Goal: Task Accomplishment & Management: Complete application form

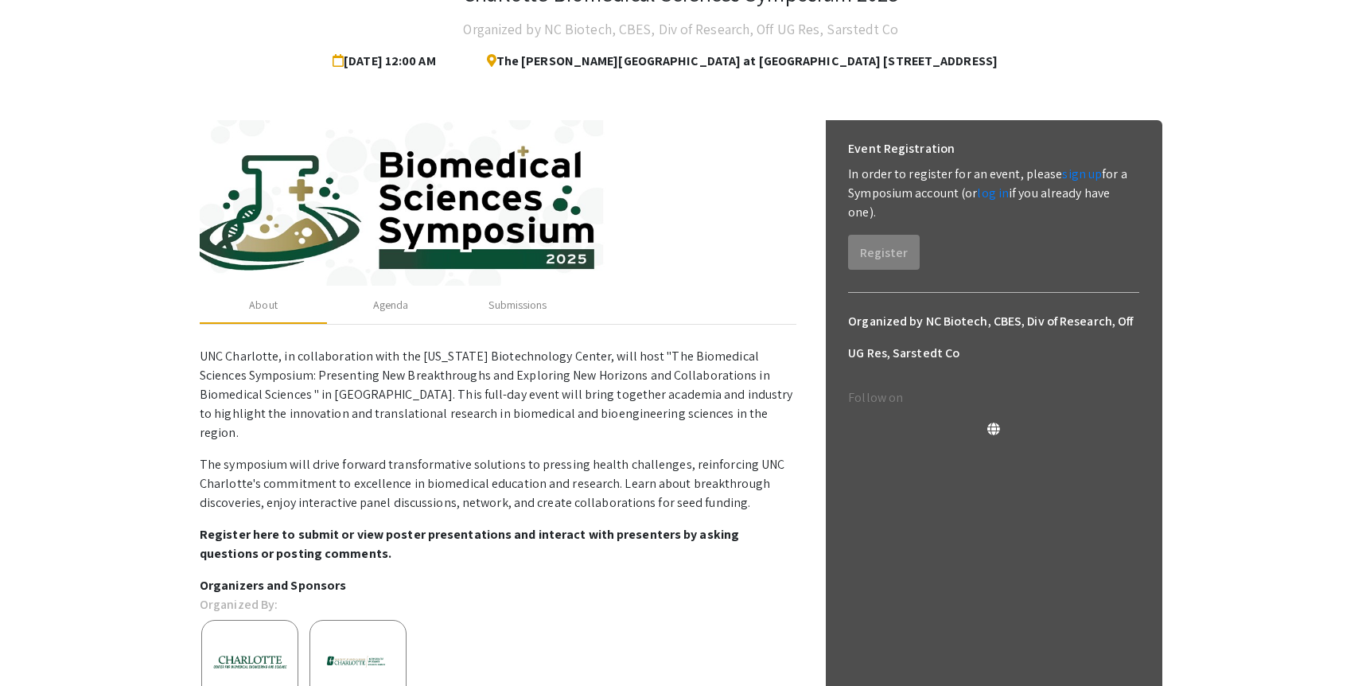
scroll to position [129, 0]
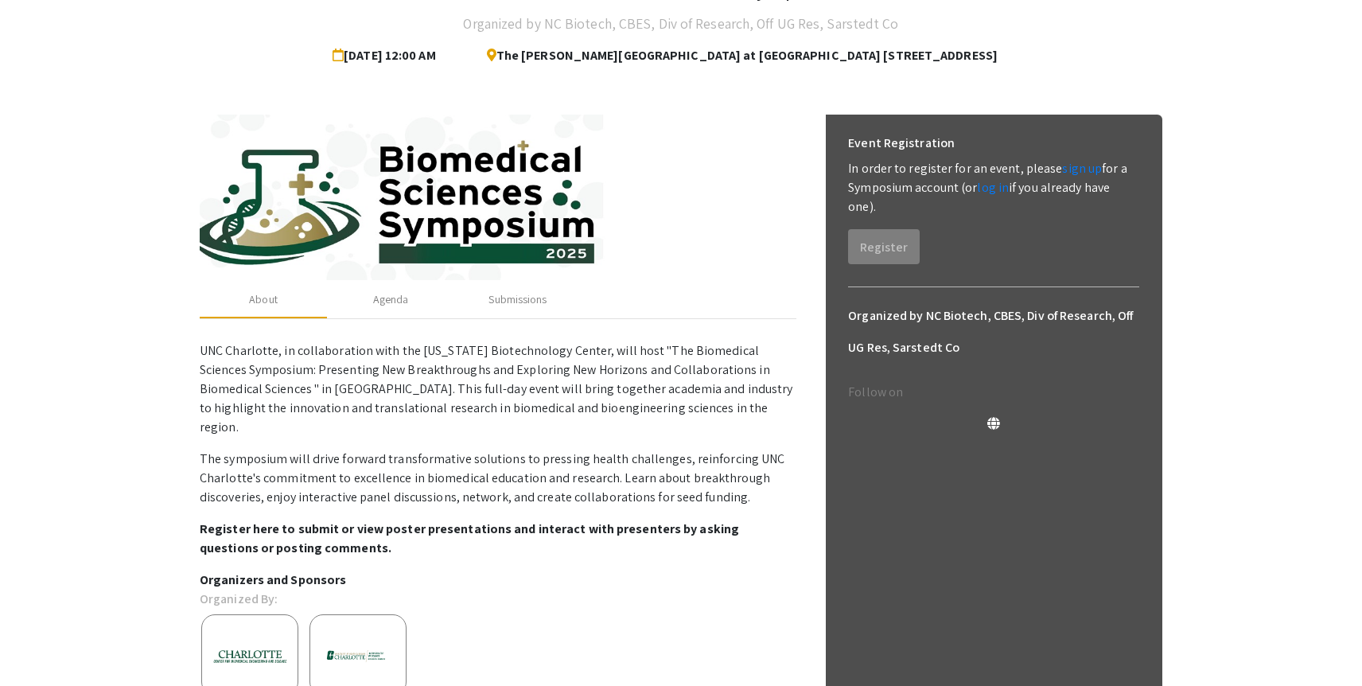
click at [732, 357] on p "UNC Charlotte, in collaboration with the North Carolina Biotechnology Center, w…" at bounding box center [498, 388] width 597 height 95
click at [528, 292] on div "Submissions" at bounding box center [517, 299] width 58 height 17
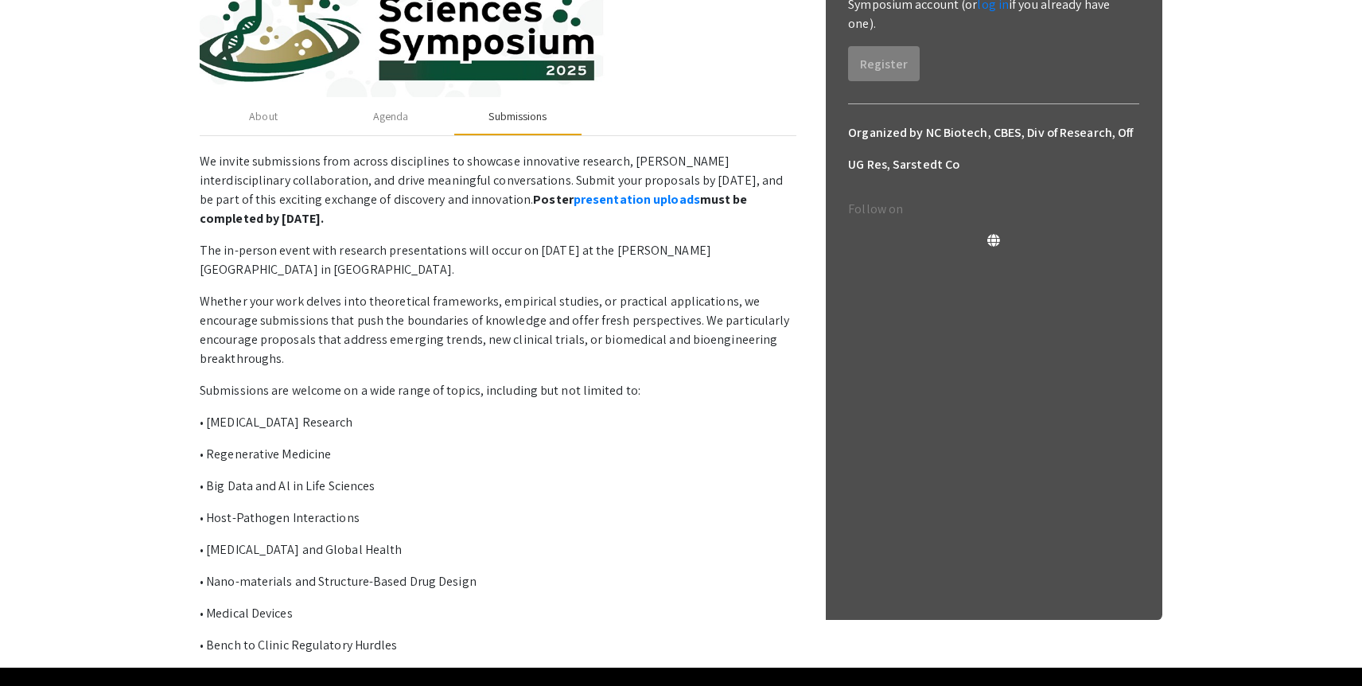
scroll to position [328, 0]
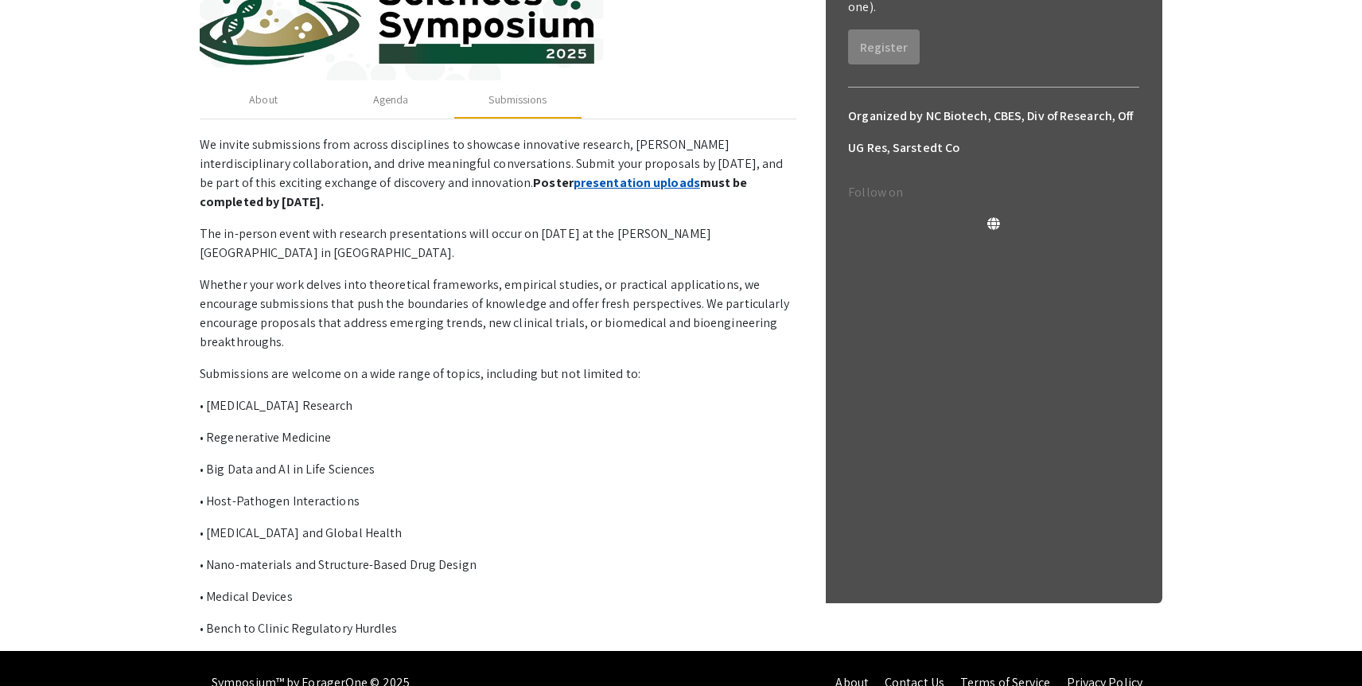
click at [573, 181] on link "presentation uploads" at bounding box center [636, 182] width 126 height 17
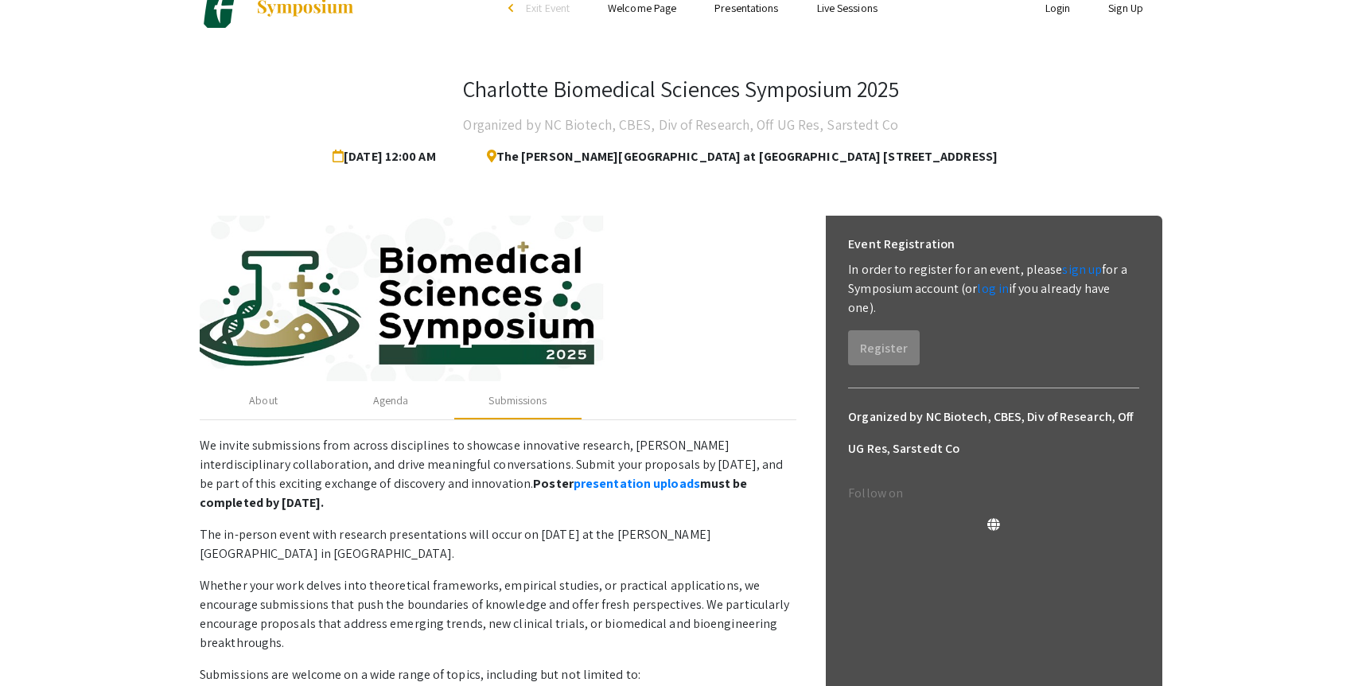
scroll to position [14, 0]
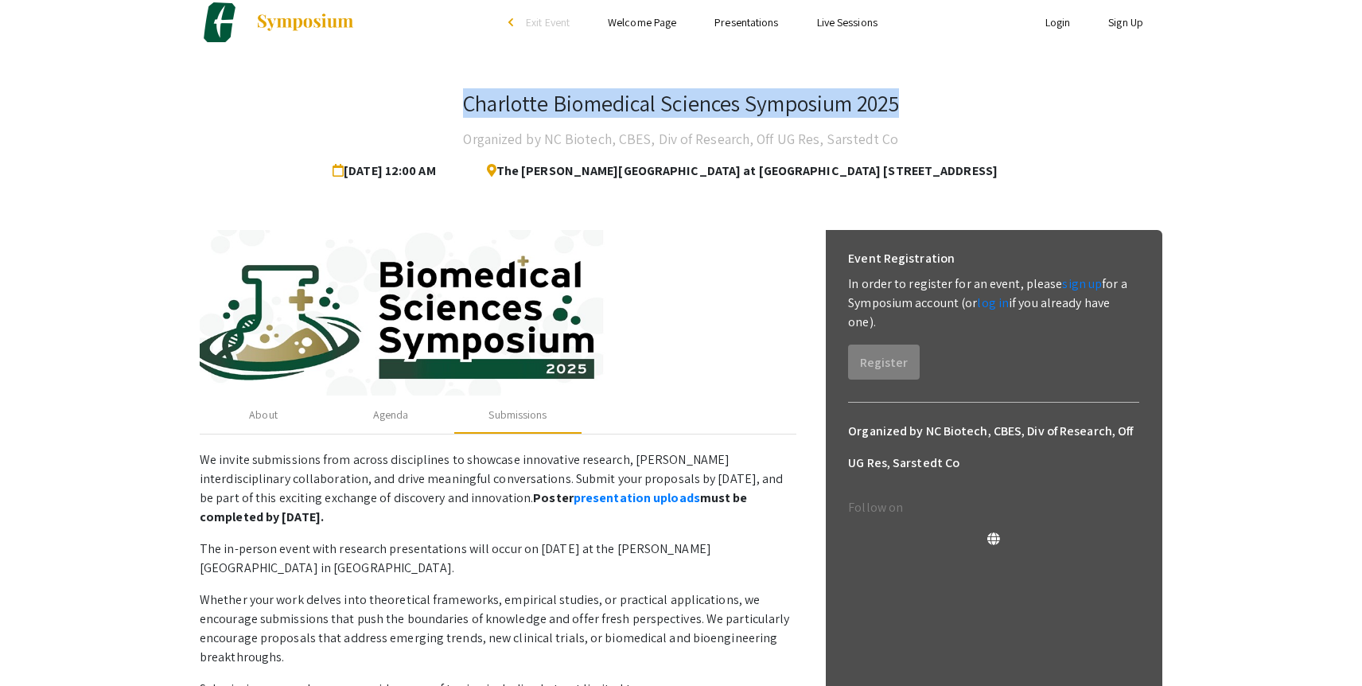
drag, startPoint x: 462, startPoint y: 107, endPoint x: 901, endPoint y: 104, distance: 439.0
click at [898, 104] on h3 "Charlotte Biomedical Sciences Symposium 2025" at bounding box center [680, 103] width 435 height 27
copy h3 "Charlotte Biomedical Sciences Symposium 2025"
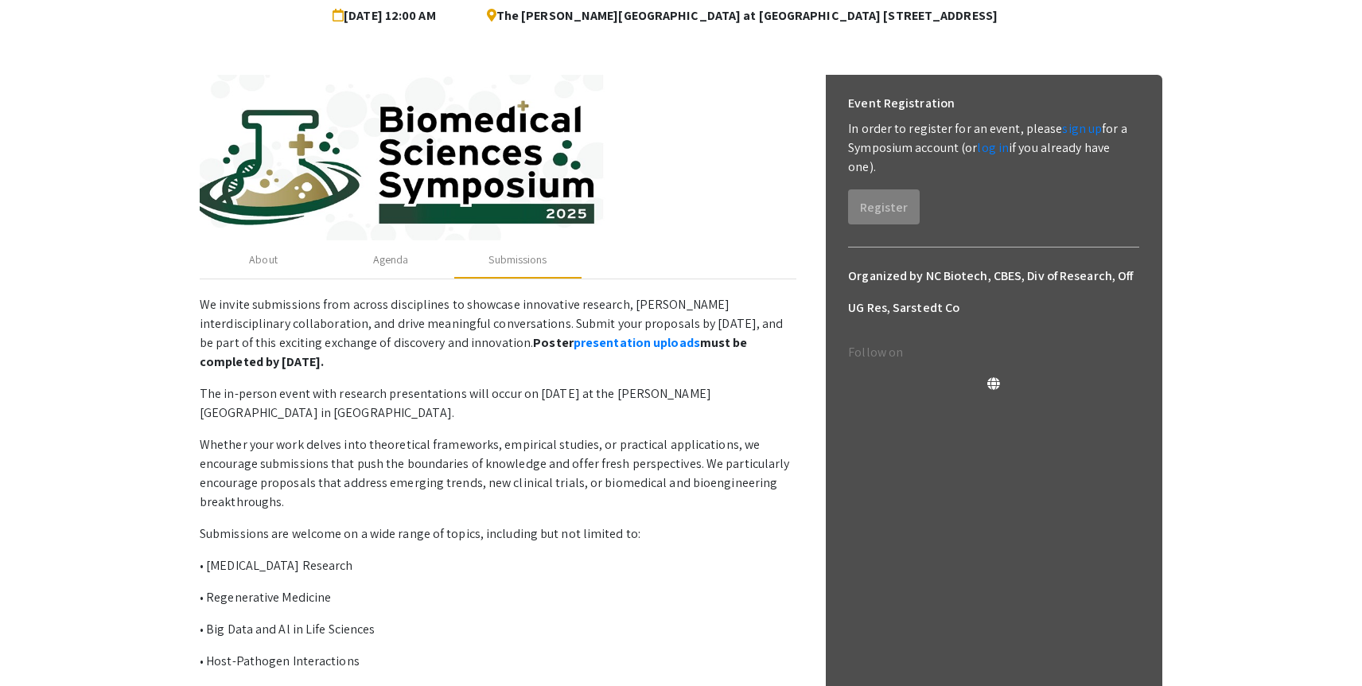
scroll to position [173, 0]
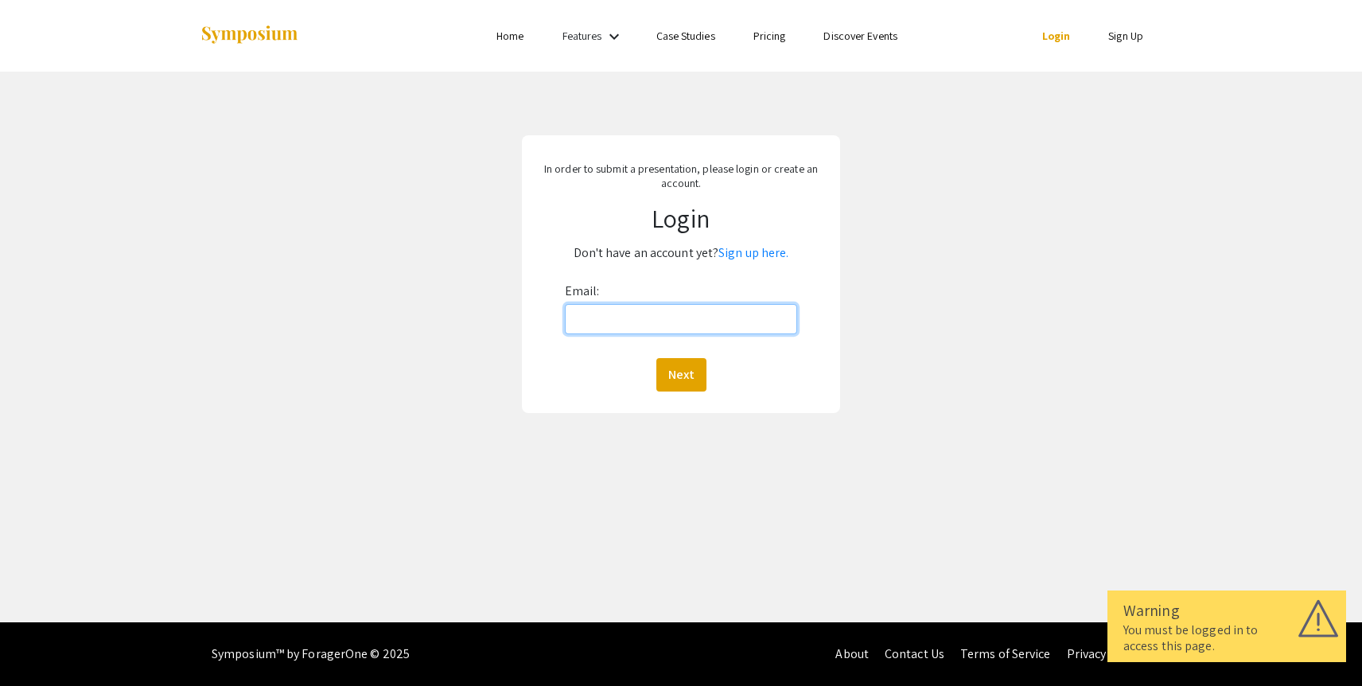
click at [676, 324] on input "Email:" at bounding box center [681, 319] width 233 height 30
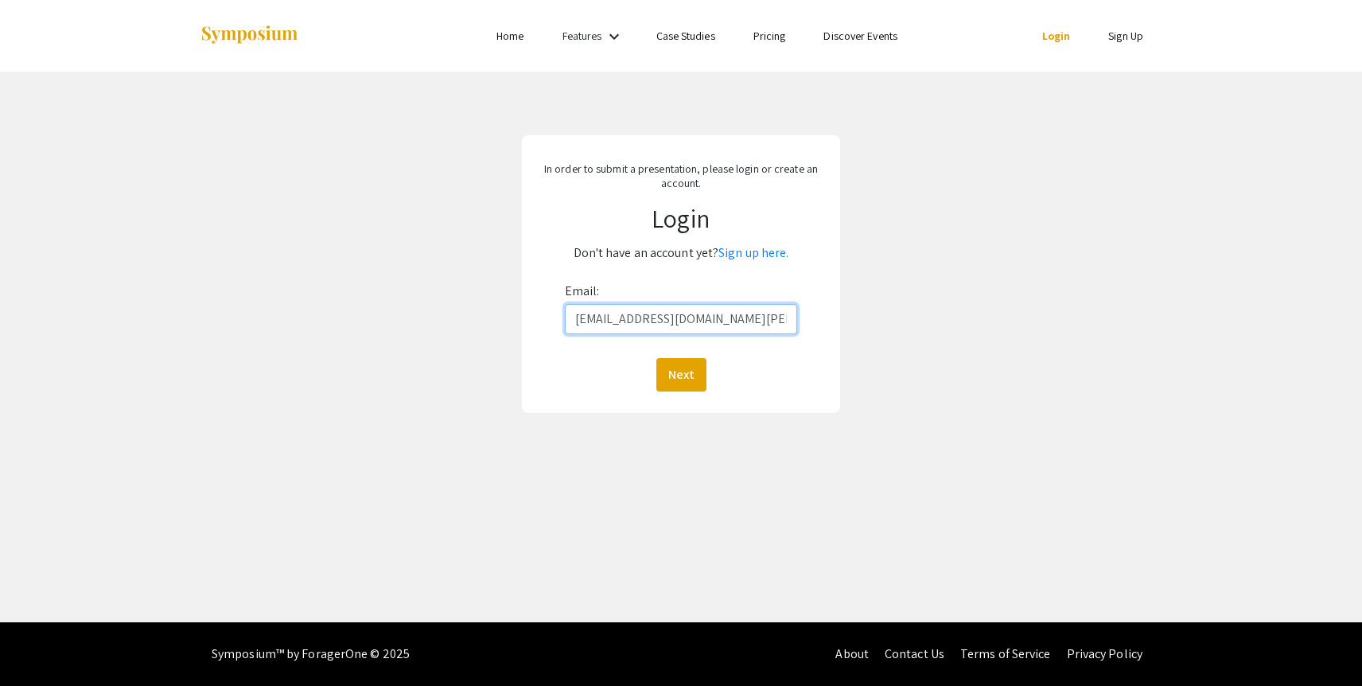
type input "[EMAIL_ADDRESS][DOMAIN_NAME][PERSON_NAME]"
click at [656, 358] on button "Next" at bounding box center [681, 374] width 50 height 33
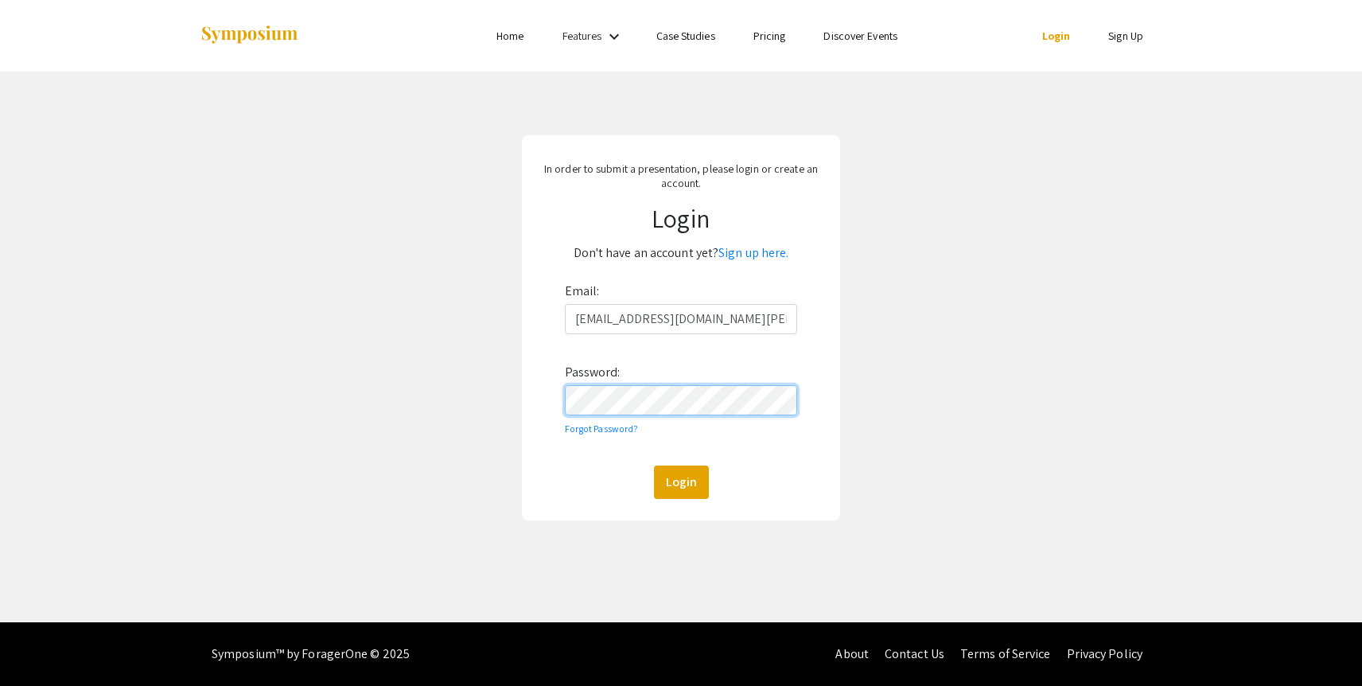
click at [654, 465] on button "Login" at bounding box center [681, 481] width 55 height 33
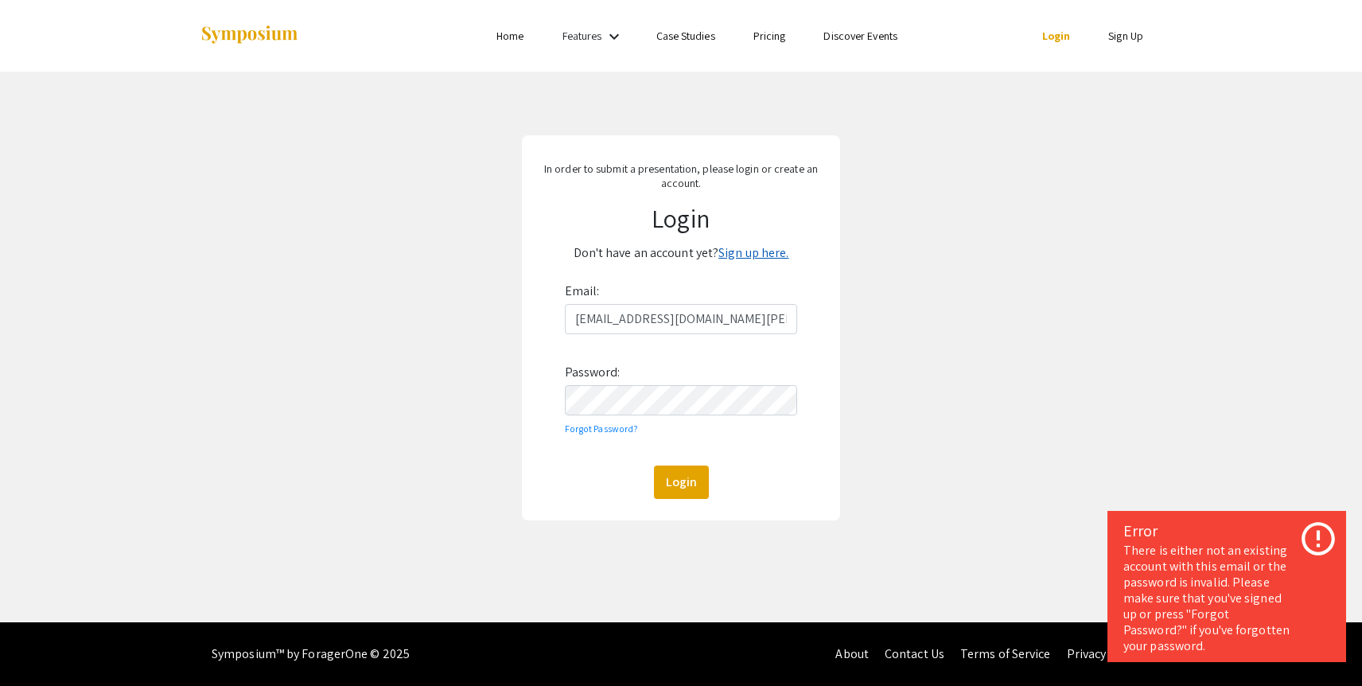
click at [765, 253] on link "Sign up here." at bounding box center [753, 252] width 70 height 17
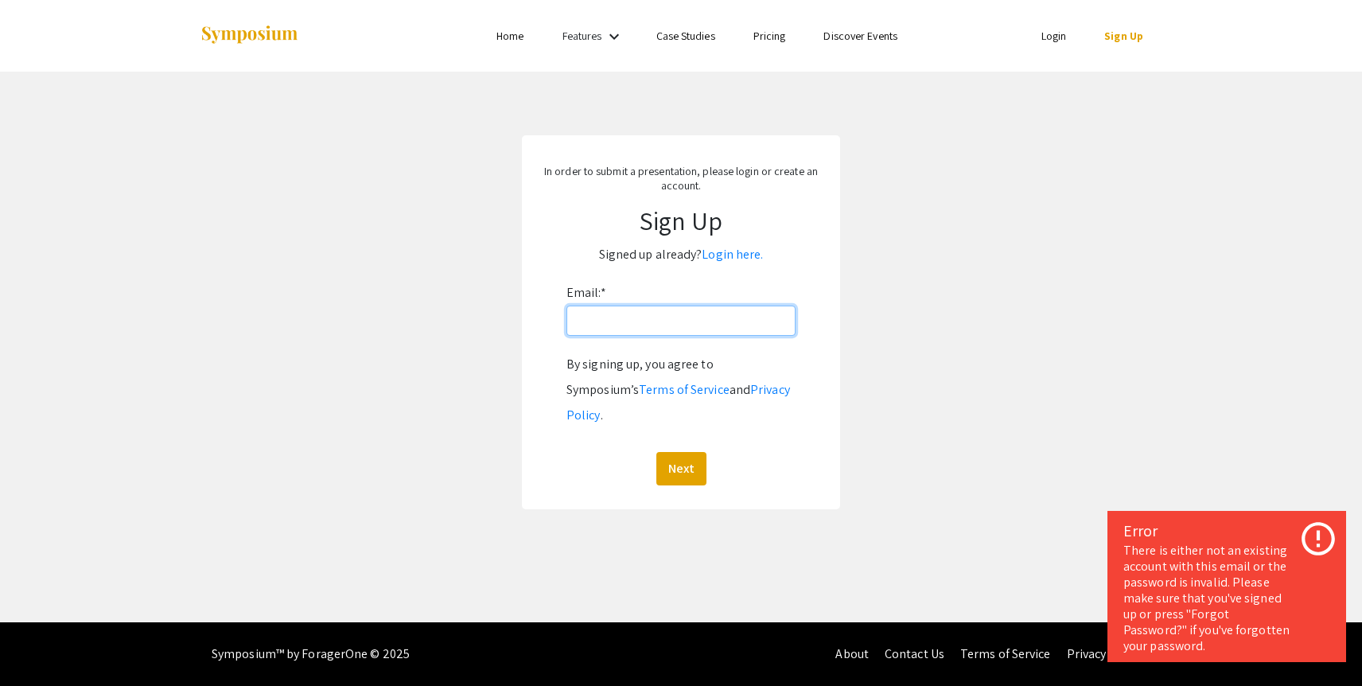
click at [720, 317] on input "Email: *" at bounding box center [680, 320] width 229 height 30
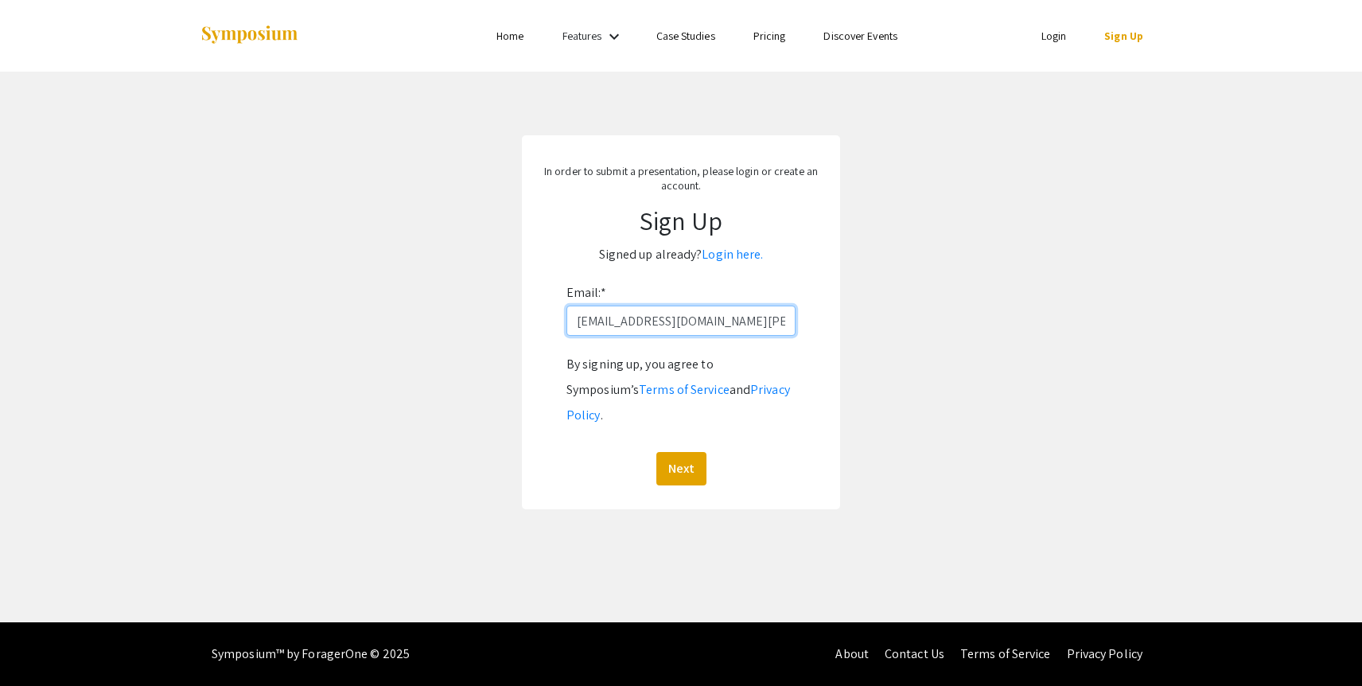
type input "jgortega0519@email.campbell.edu"
click at [656, 452] on button "Next" at bounding box center [681, 468] width 50 height 33
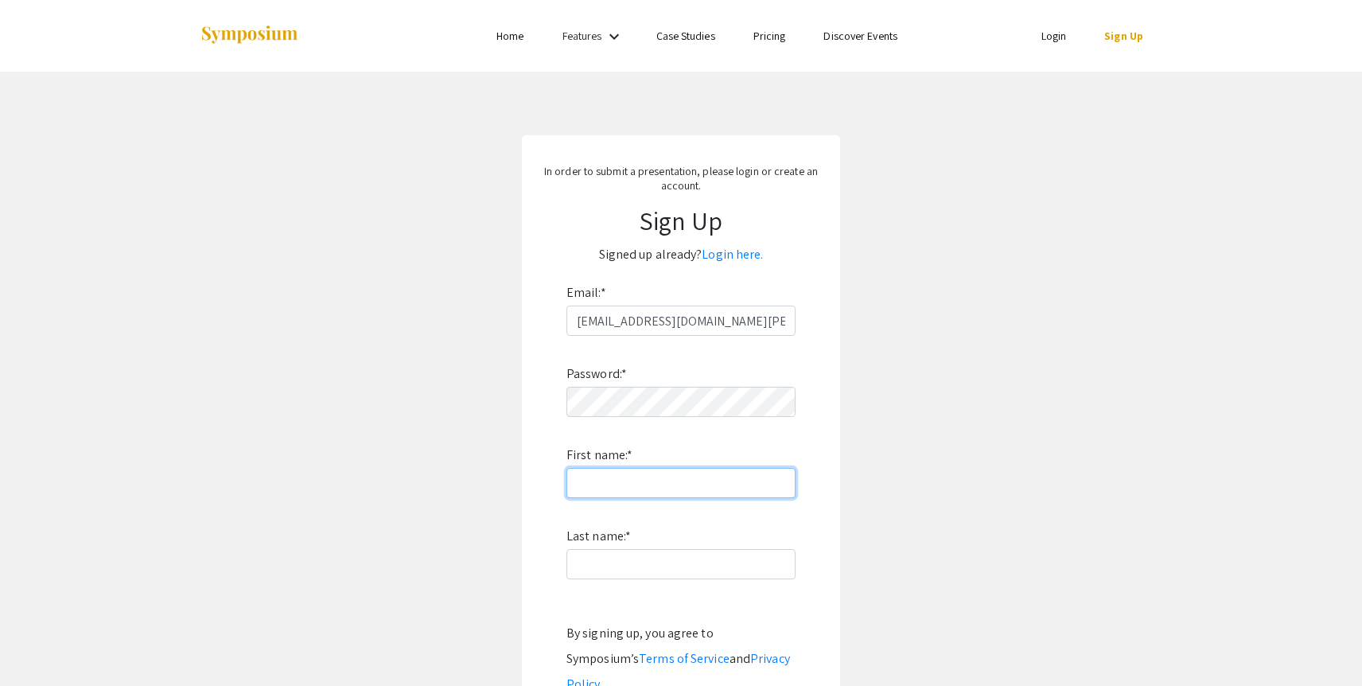
click at [698, 484] on input "First name: *" at bounding box center [680, 483] width 229 height 30
type input "Jacob"
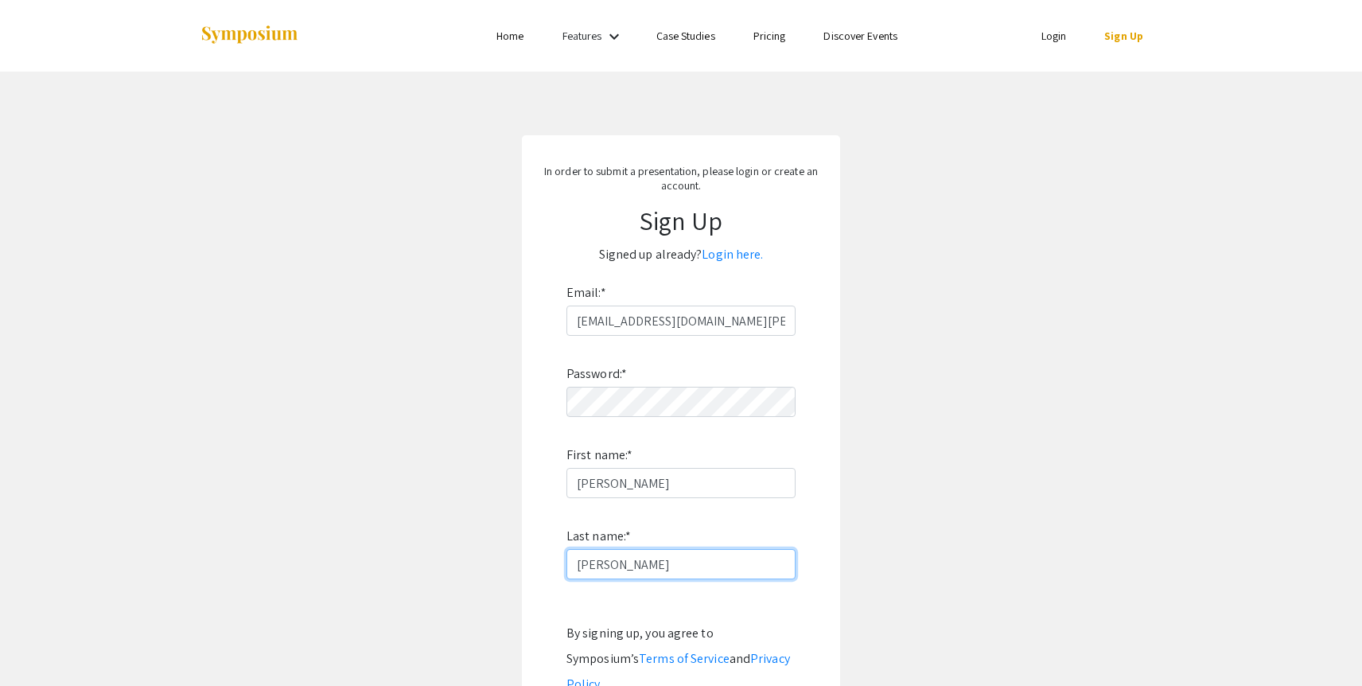
type input "Ortega"
click at [970, 464] on app-signup "In order to submit a presentation, please login or create an account. Sign Up S…" at bounding box center [681, 456] width 1362 height 643
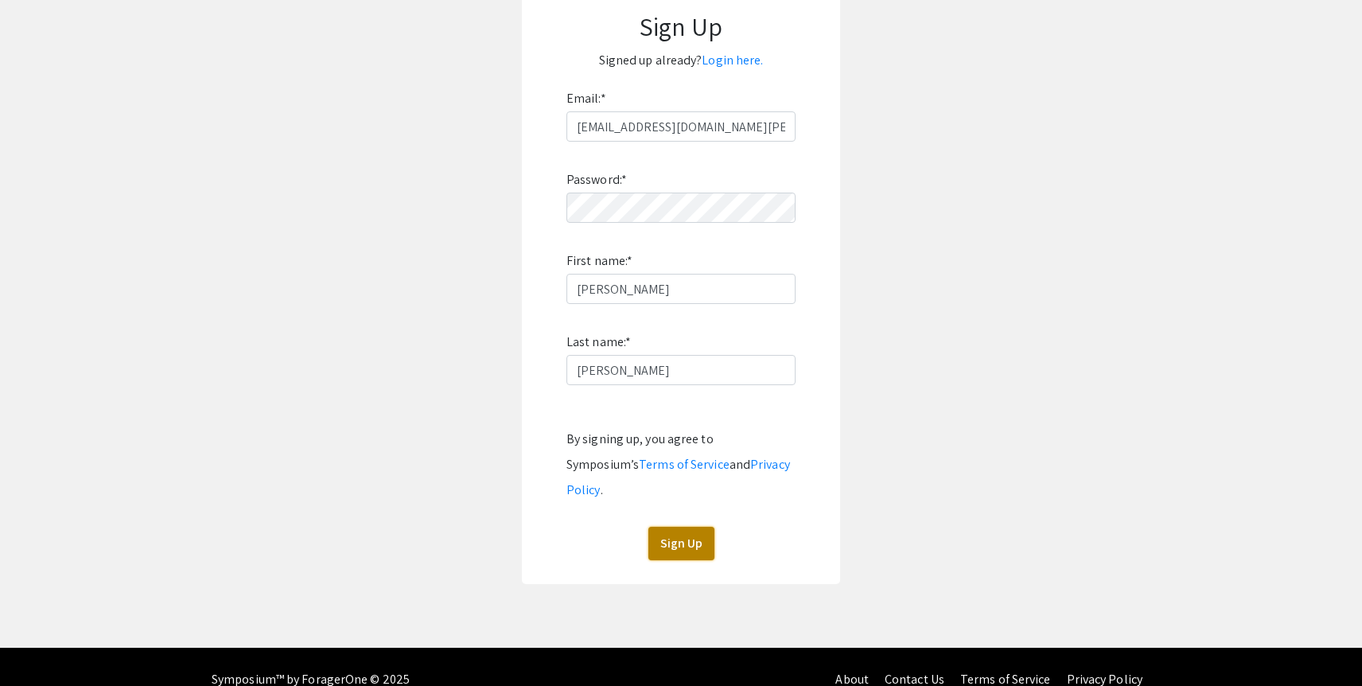
click at [689, 527] on button "Sign Up" at bounding box center [681, 543] width 66 height 33
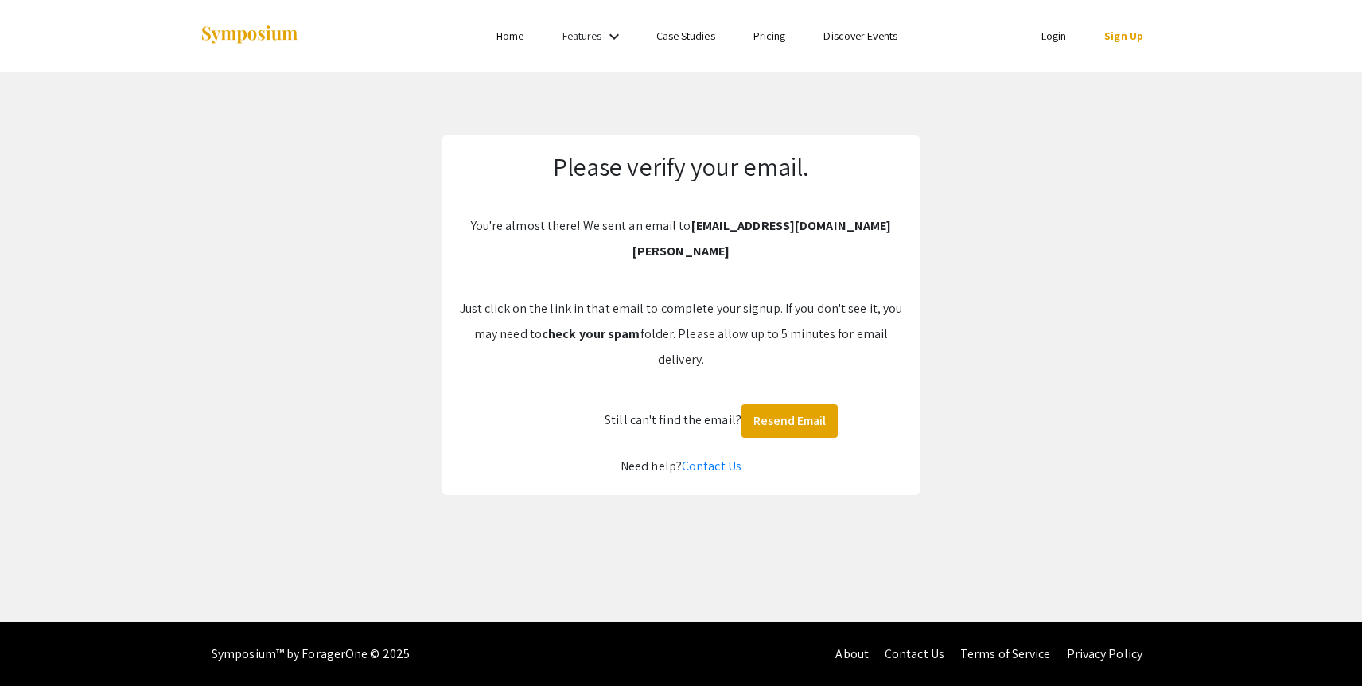
click at [1055, 40] on link "Login" at bounding box center [1053, 36] width 25 height 14
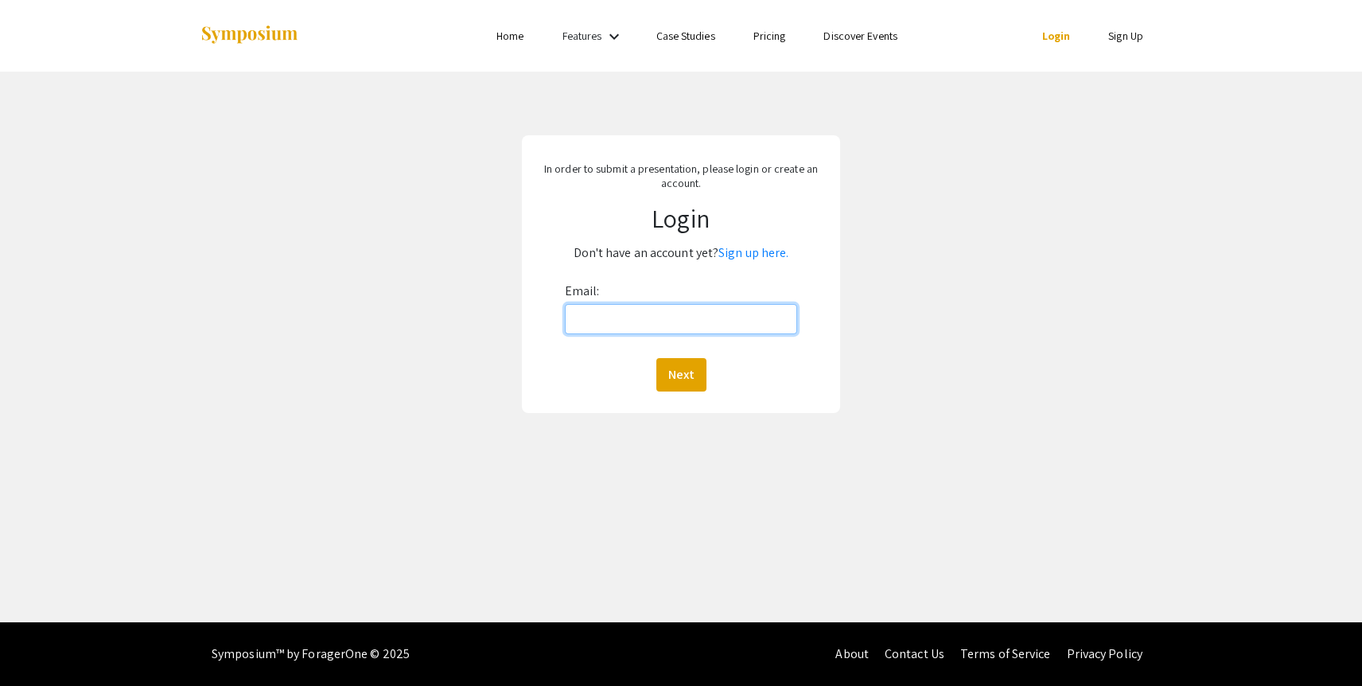
click at [648, 318] on input "Email:" at bounding box center [681, 319] width 233 height 30
type input "jgortega0519@email.campbell.edu"
click at [656, 358] on button "Next" at bounding box center [681, 374] width 50 height 33
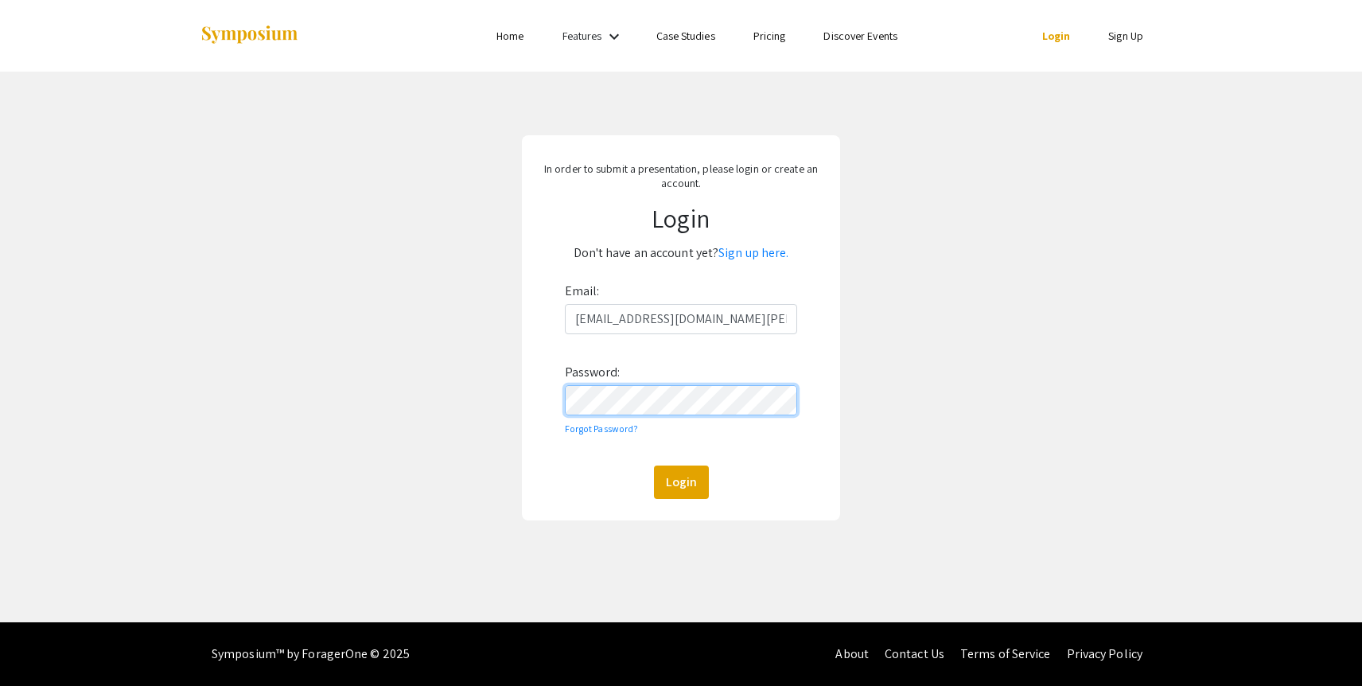
click at [654, 465] on button "Login" at bounding box center [681, 481] width 55 height 33
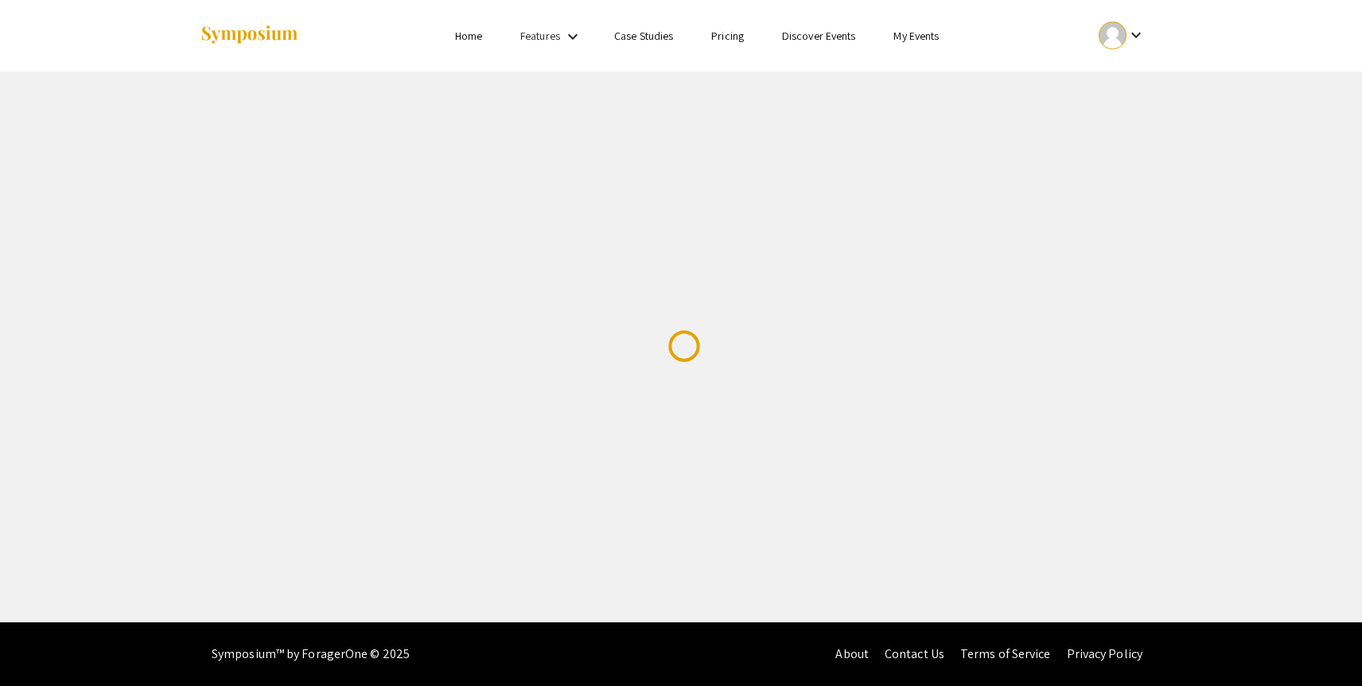
click at [923, 454] on div "Skip navigation Home Features keyboard_arrow_down Case Studies Pricing Discover…" at bounding box center [681, 311] width 1362 height 622
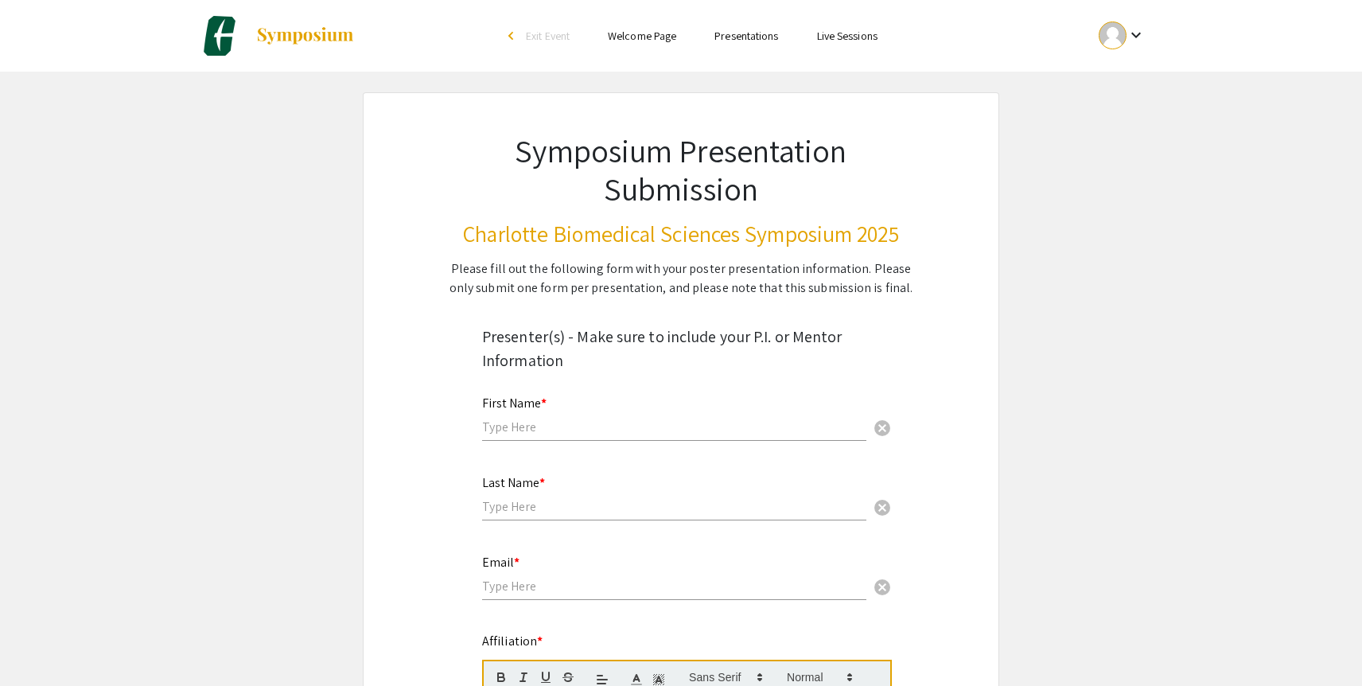
click at [757, 422] on input "text" at bounding box center [674, 426] width 384 height 17
type input "Jacob"
type input "Ortega"
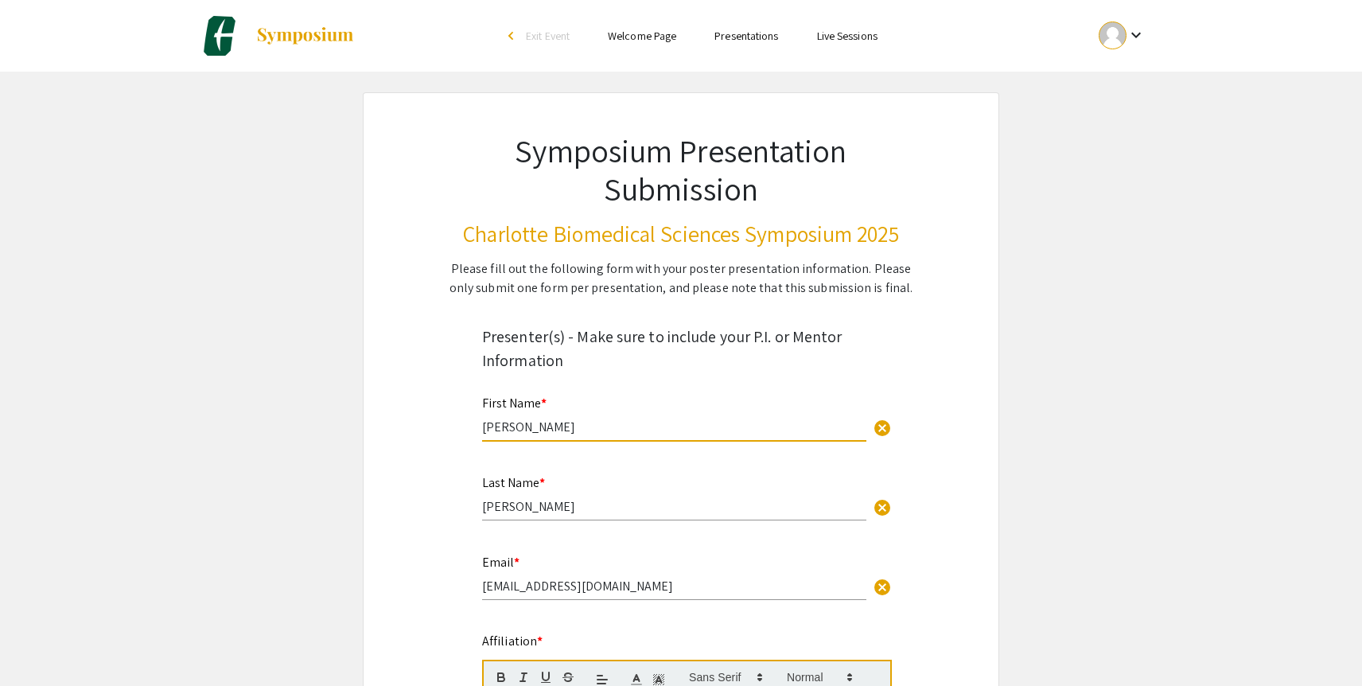
click at [546, 586] on input "jacobortega62@gmail.com" at bounding box center [674, 585] width 384 height 17
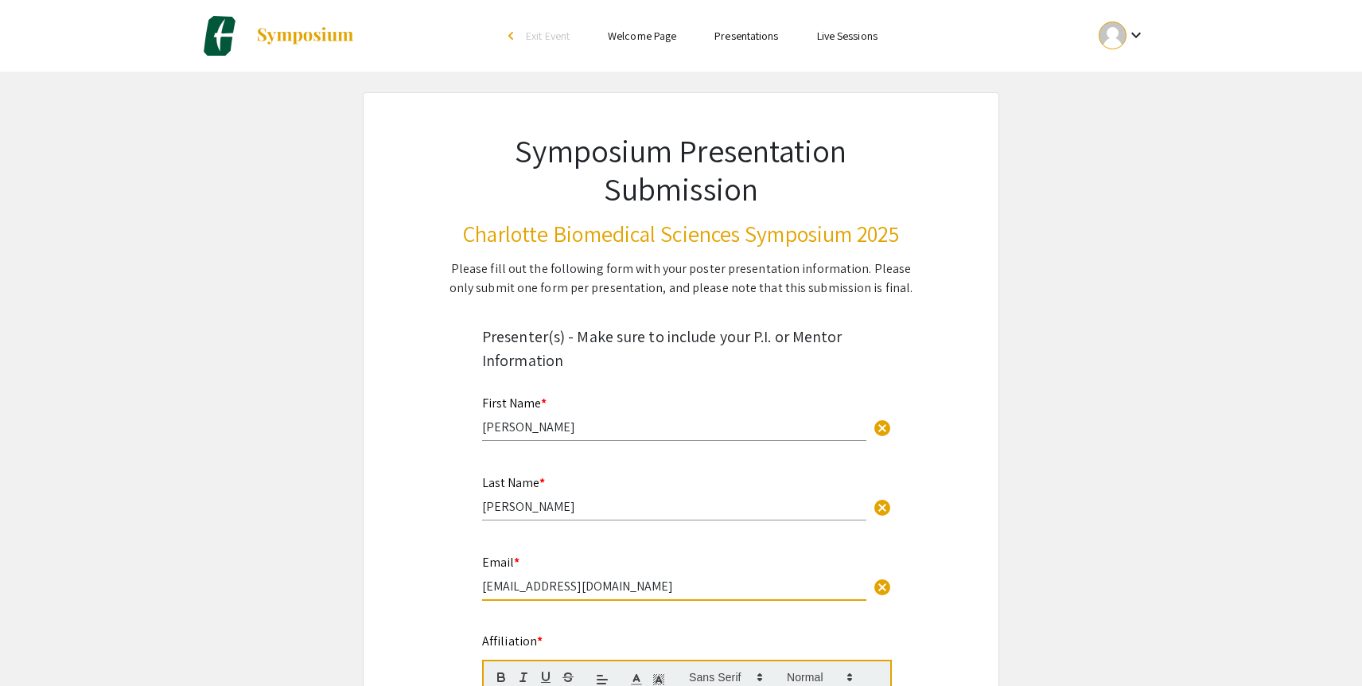
click at [546, 586] on input "jacobortega62@gmail.com" at bounding box center [674, 585] width 384 height 17
type input "jgortega0519@email.campbell.edu"
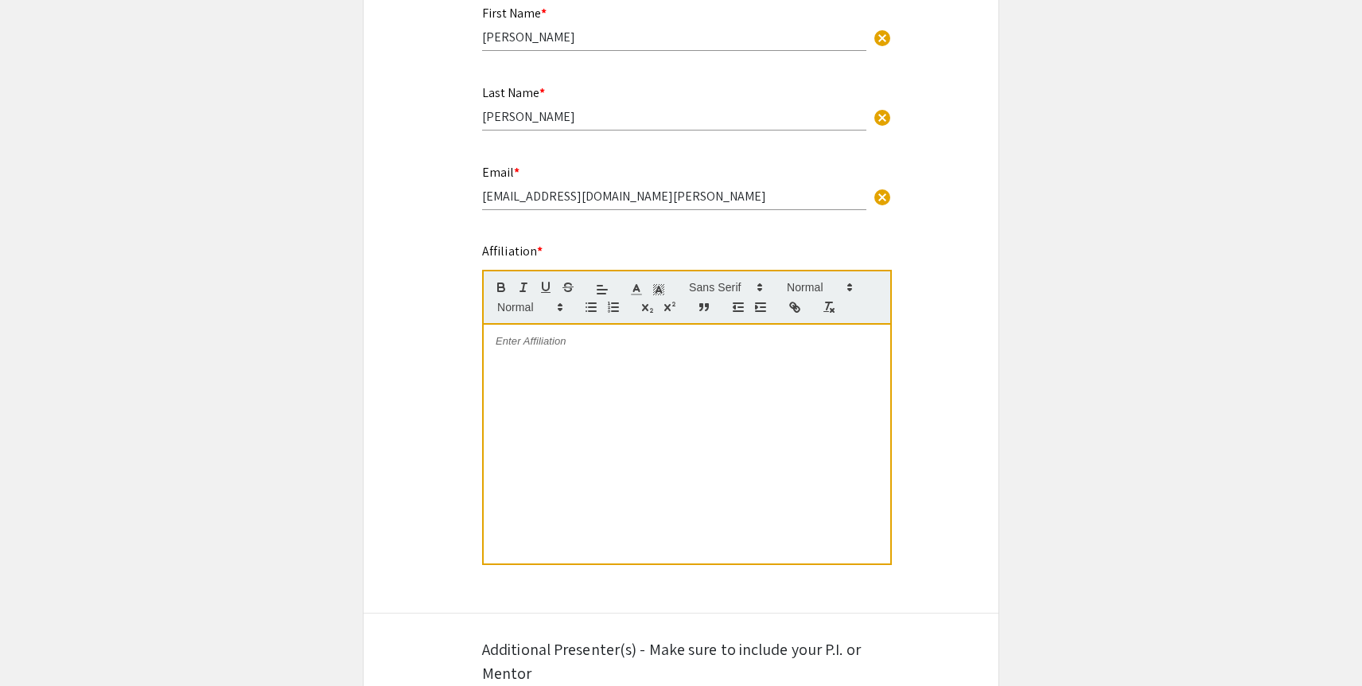
scroll to position [402, 0]
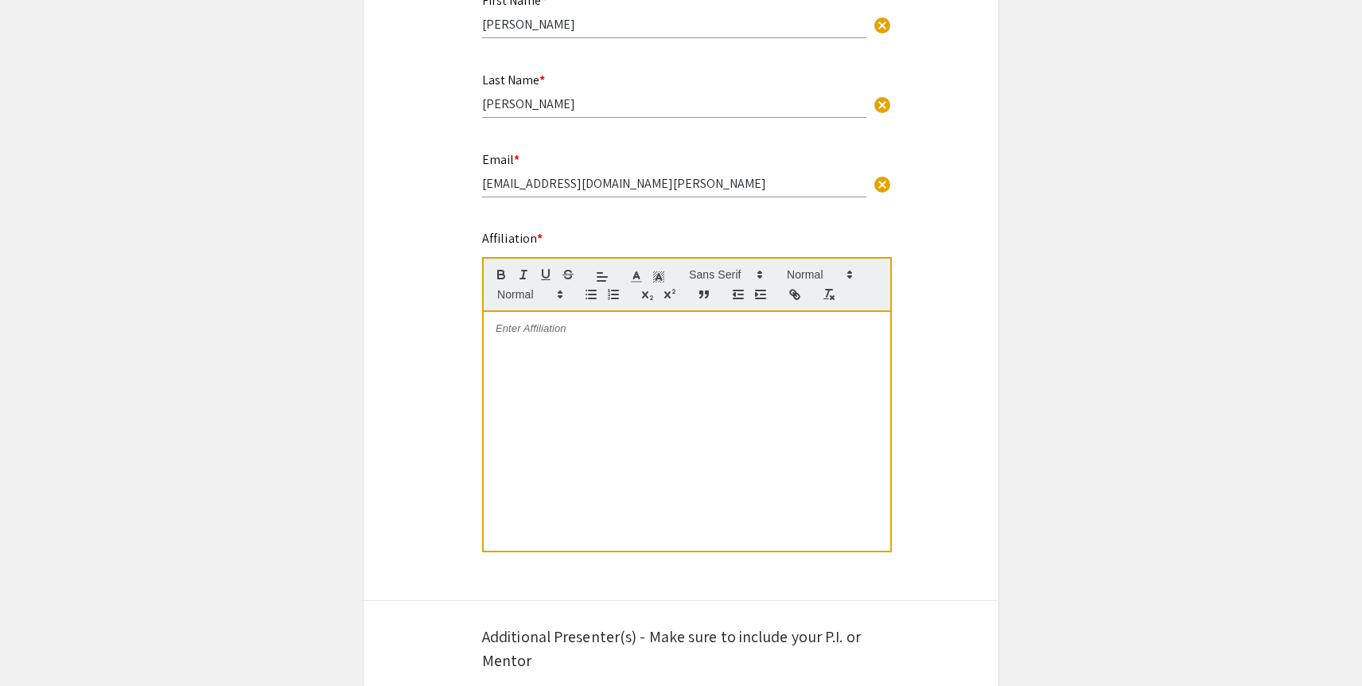
click at [610, 350] on div at bounding box center [687, 431] width 406 height 239
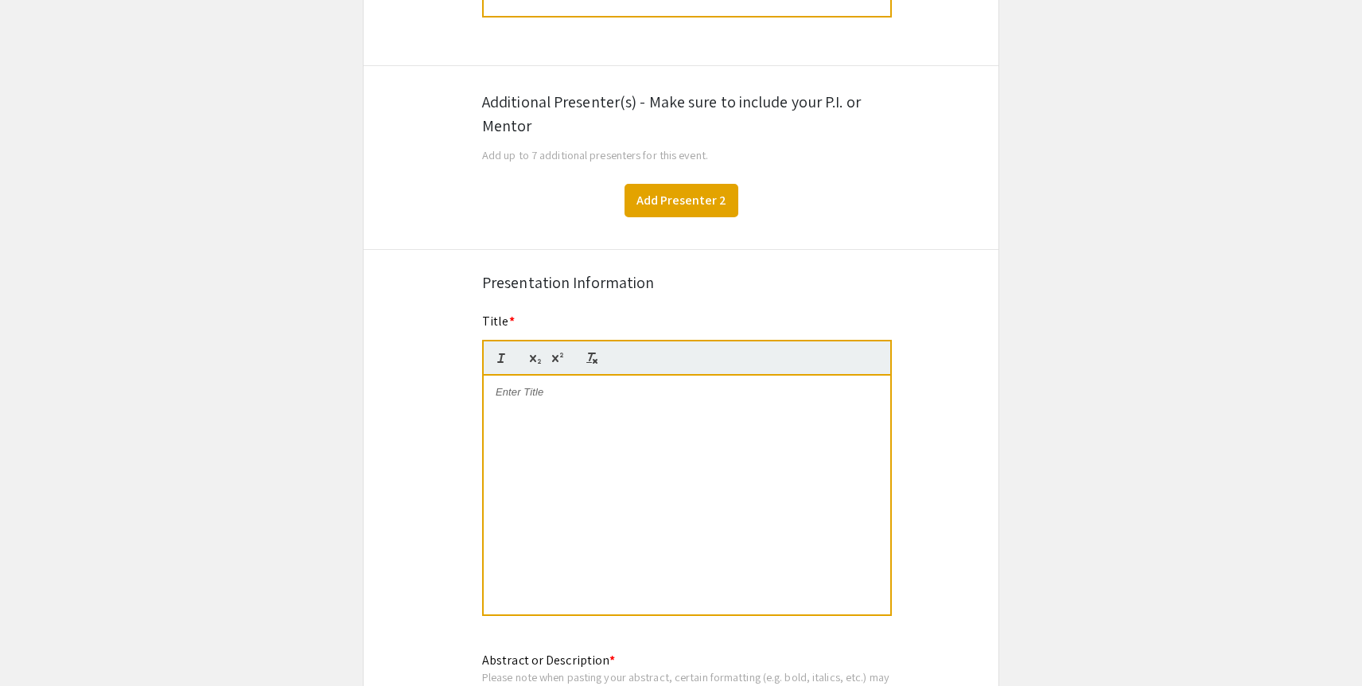
scroll to position [942, 0]
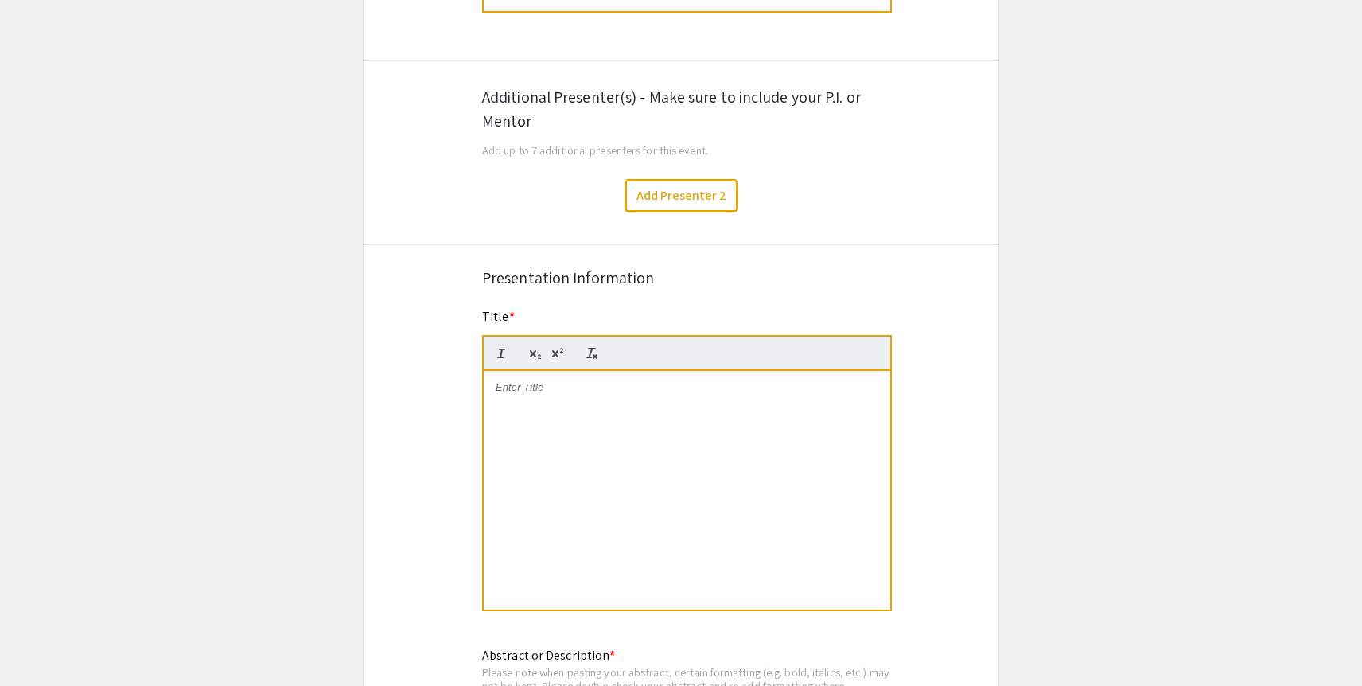
click at [635, 406] on div at bounding box center [687, 490] width 406 height 239
click at [577, 426] on div at bounding box center [687, 490] width 406 height 239
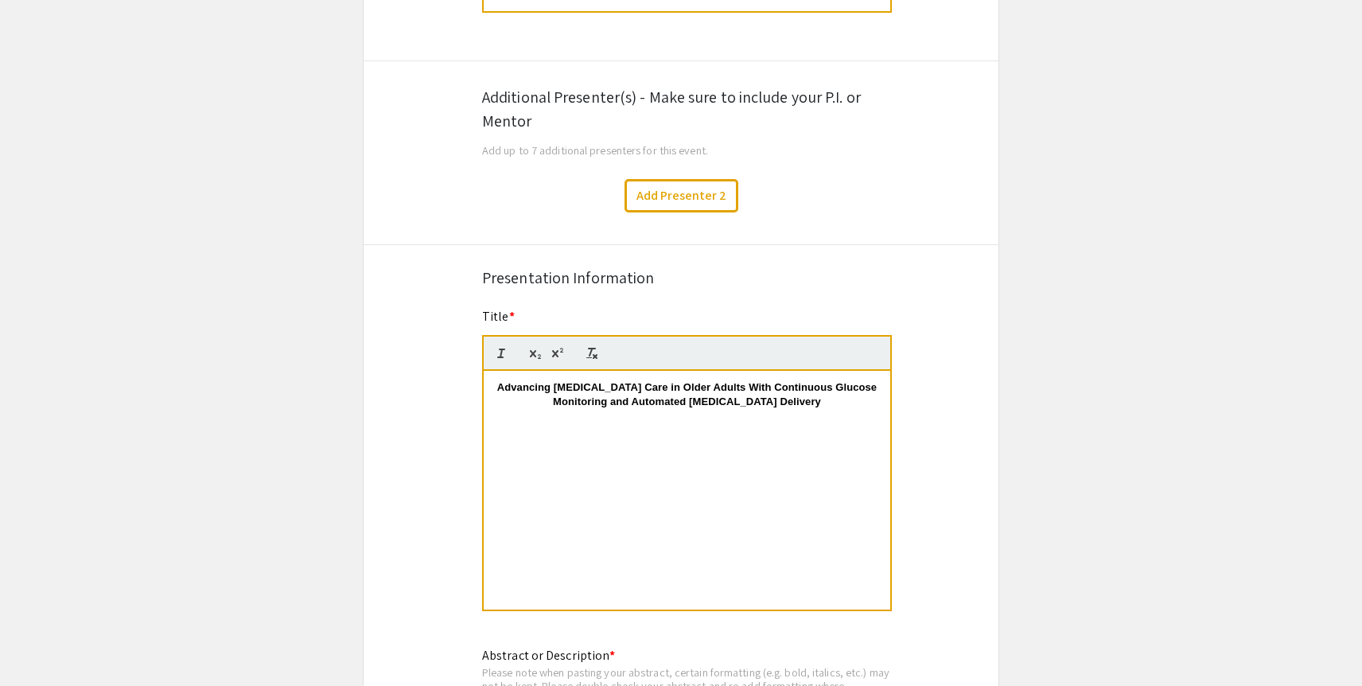
click at [541, 412] on p at bounding box center [686, 417] width 383 height 14
click at [511, 391] on p "Advancing Diabetes Care in Older Adults With Continuous Glucose Monitoring and …" at bounding box center [686, 394] width 383 height 29
click at [575, 406] on p "Advancing Diabetes Care in Older Adults With Continuous Glucose Monitoring and …" at bounding box center [686, 394] width 383 height 29
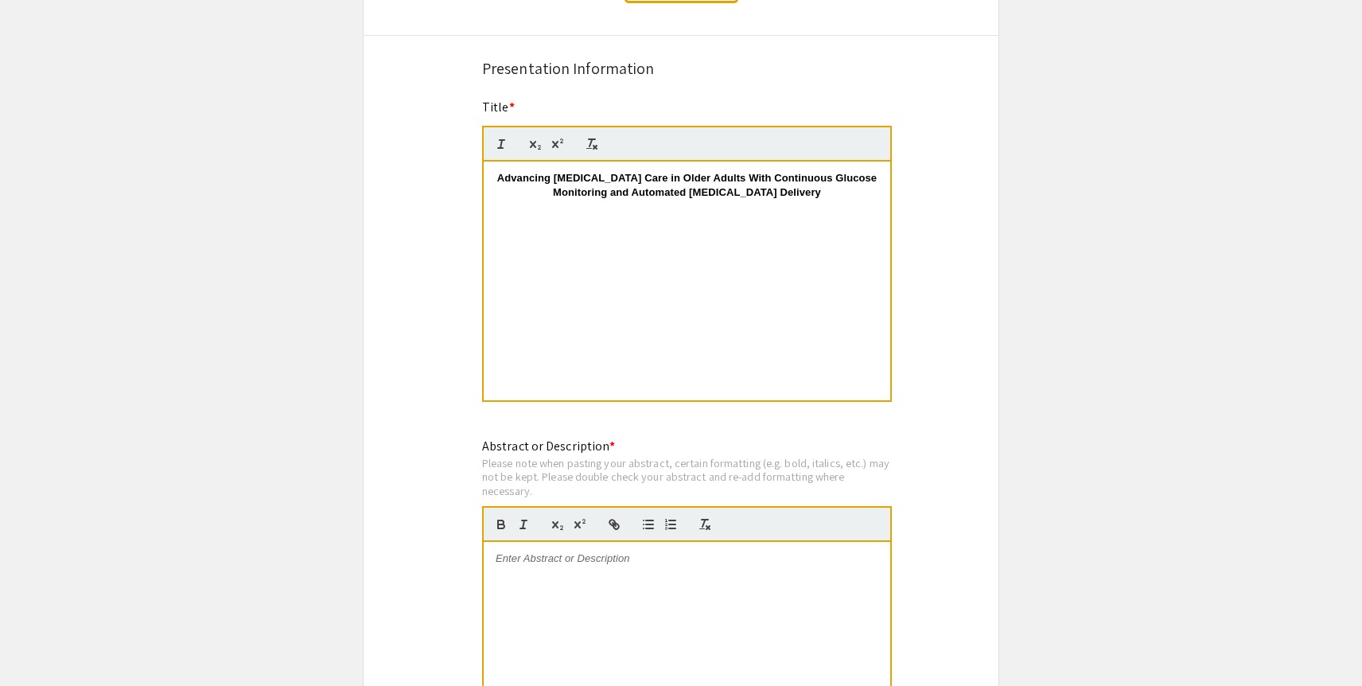
click at [986, 439] on div "Symposium Presentation Submission Charlotte Biomedical Sciences Symposium 2025 …" at bounding box center [681, 139] width 636 height 2397
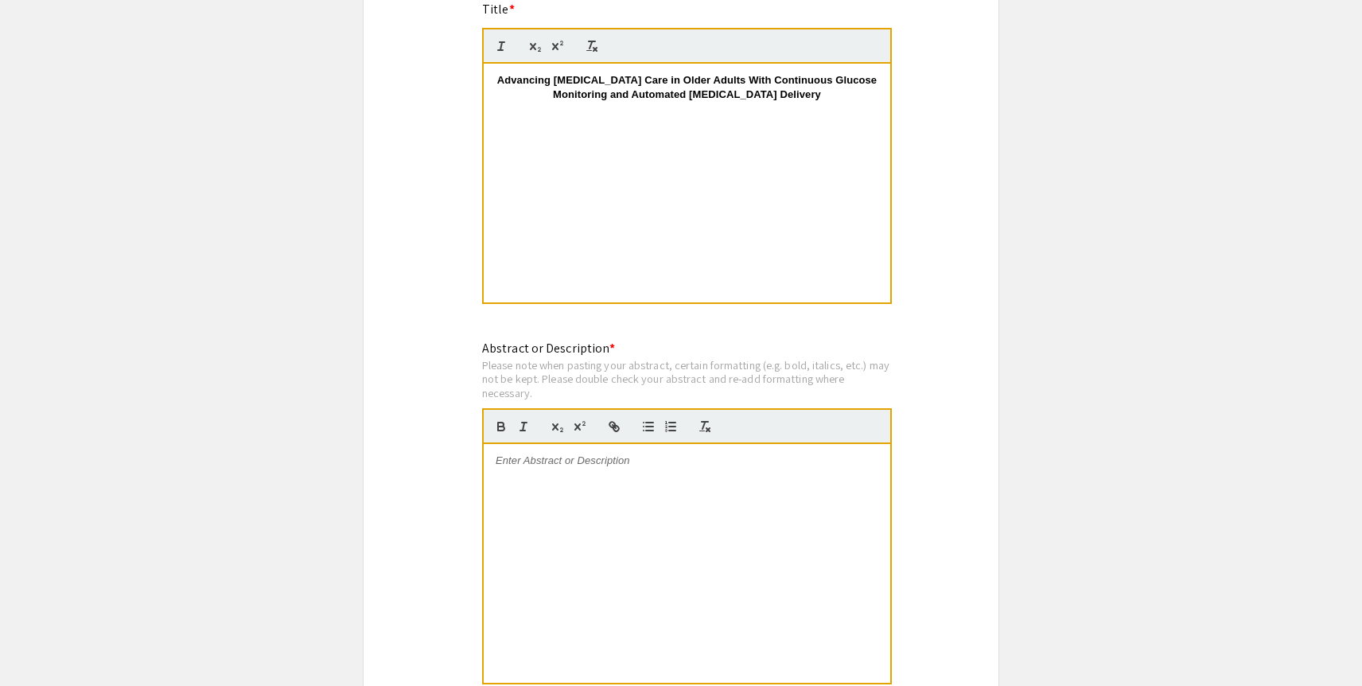
scroll to position [1257, 0]
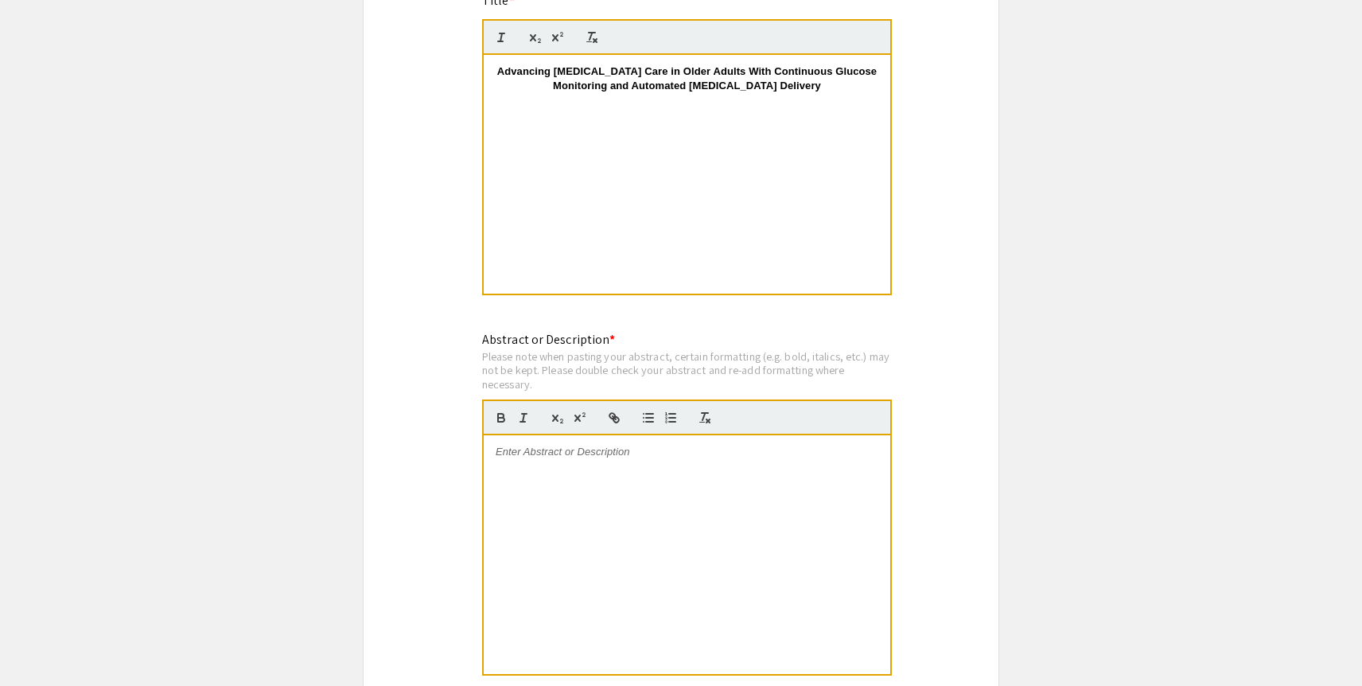
click at [732, 486] on div at bounding box center [687, 554] width 406 height 239
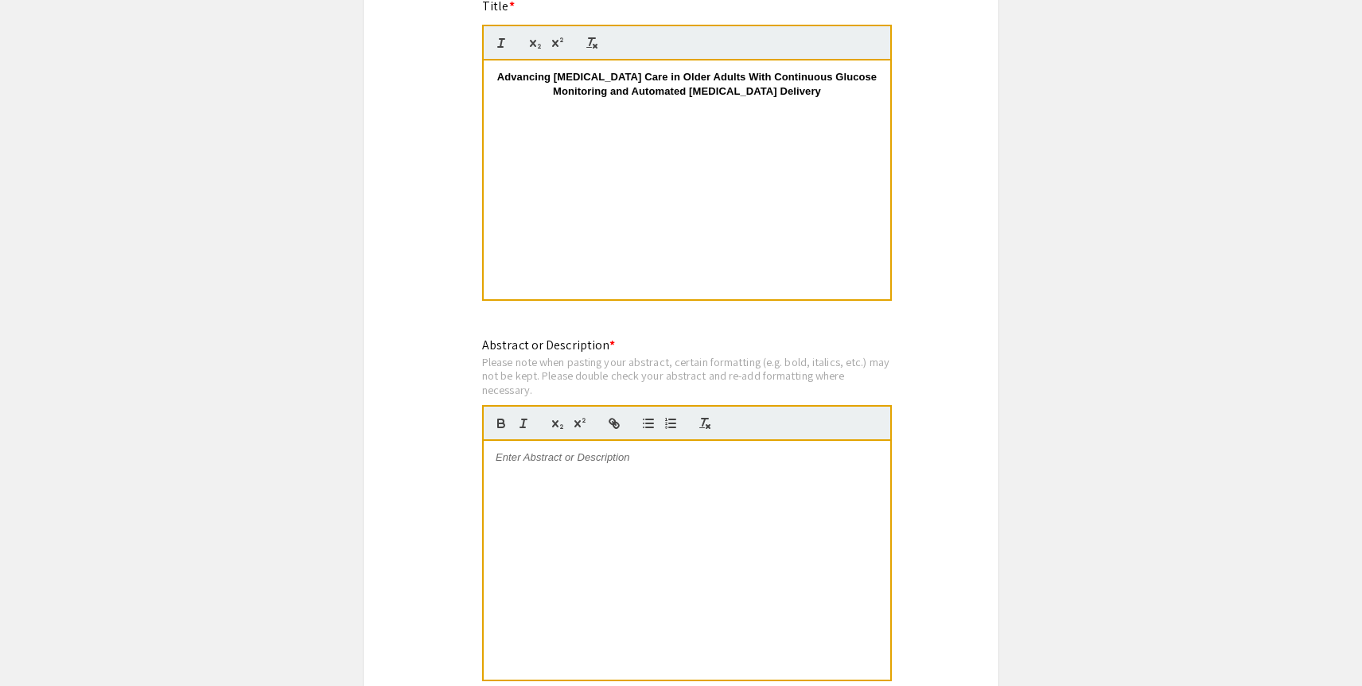
scroll to position [1230, 0]
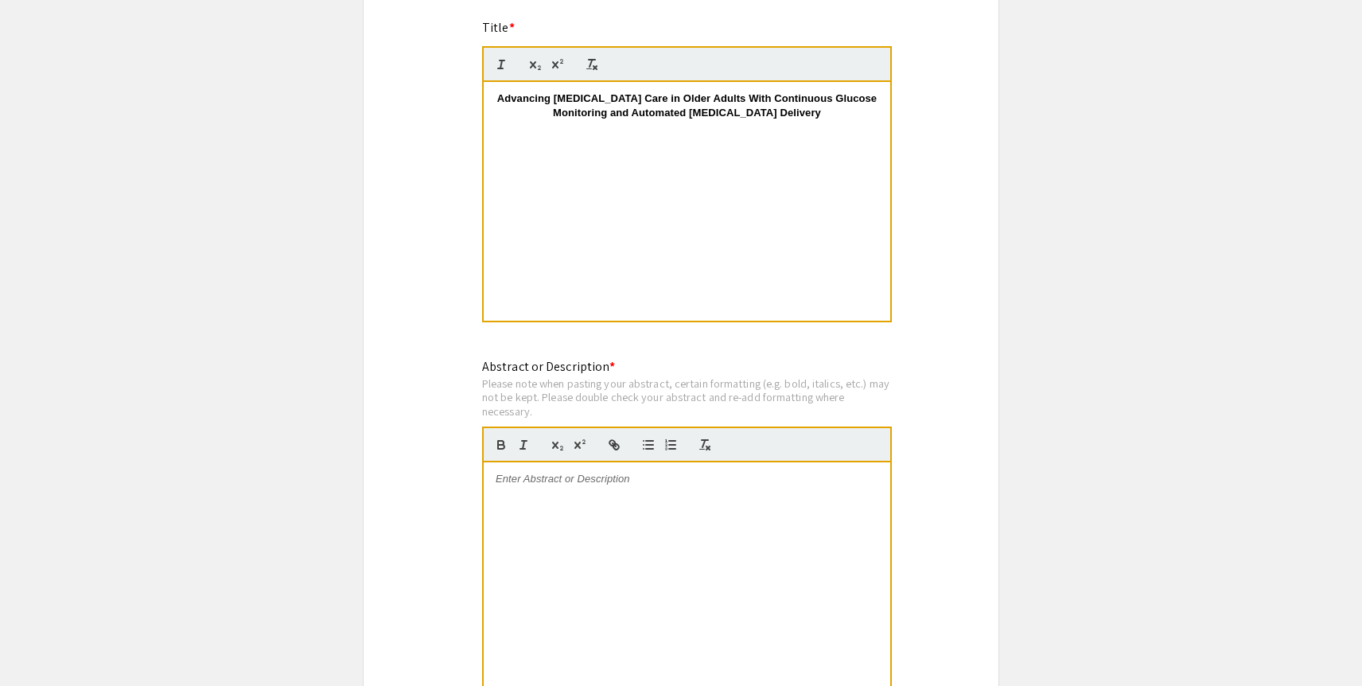
click at [592, 492] on div at bounding box center [687, 581] width 406 height 239
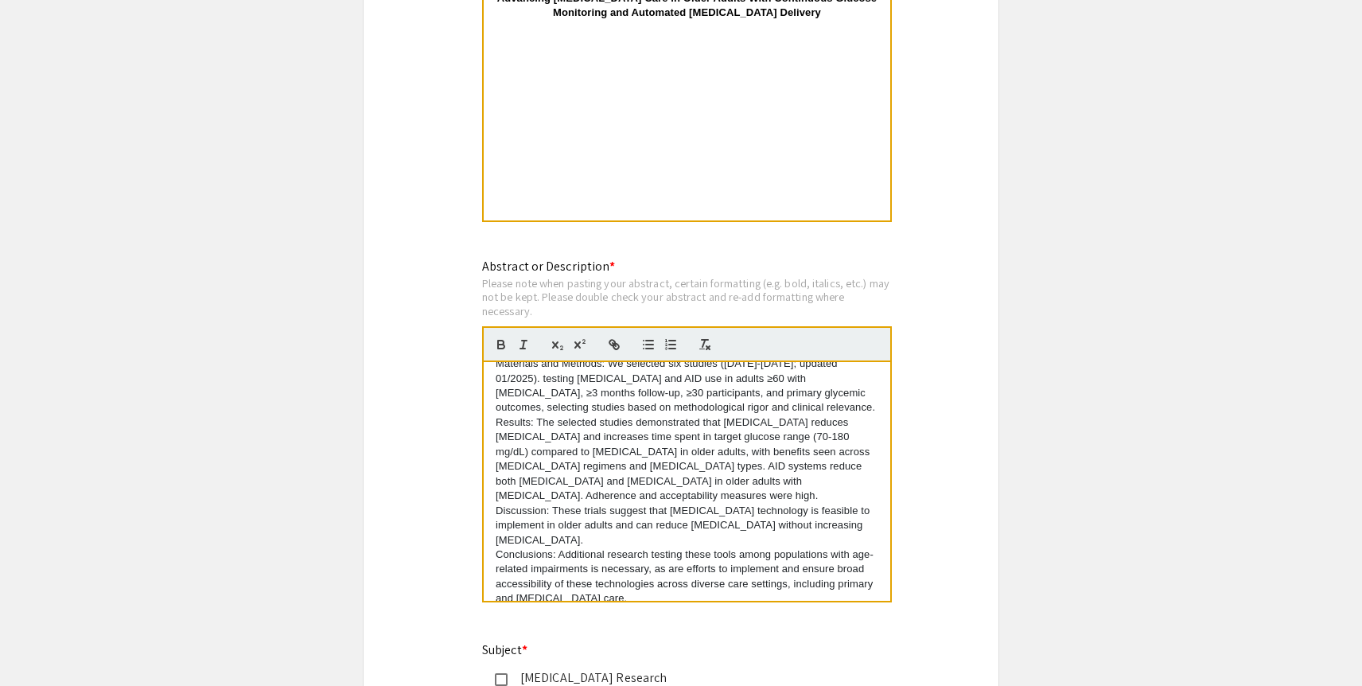
scroll to position [1334, 0]
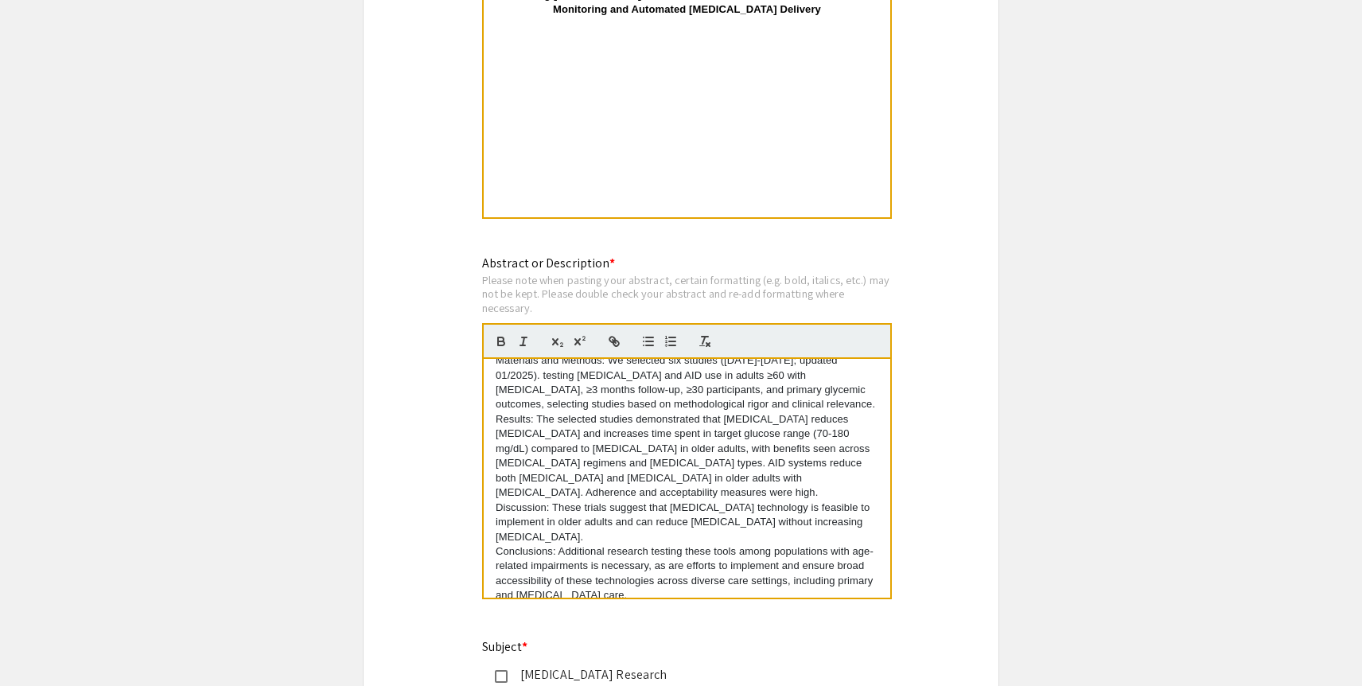
click at [709, 573] on p "Conclusions: Additional research testing these tools among populations with age…" at bounding box center [686, 573] width 383 height 59
click at [651, 603] on p at bounding box center [686, 610] width 383 height 14
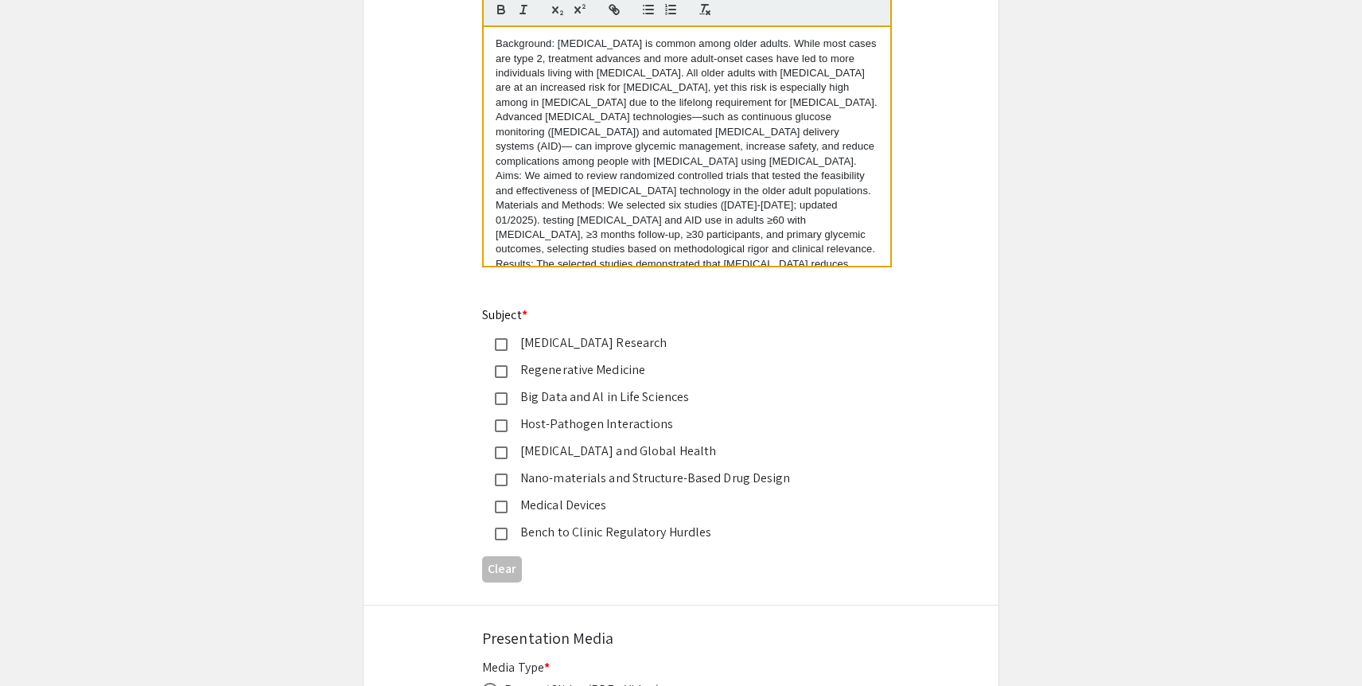
scroll to position [1723, 0]
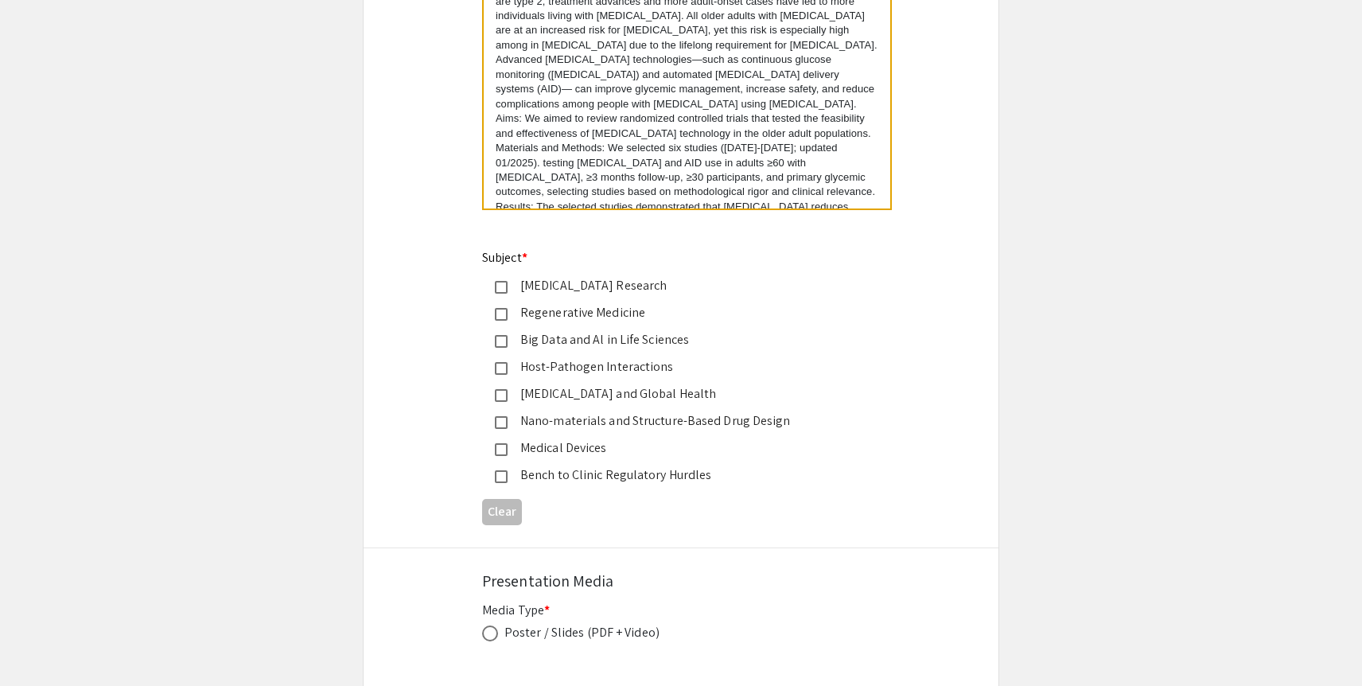
click at [506, 451] on mat-pseudo-checkbox at bounding box center [501, 449] width 13 height 13
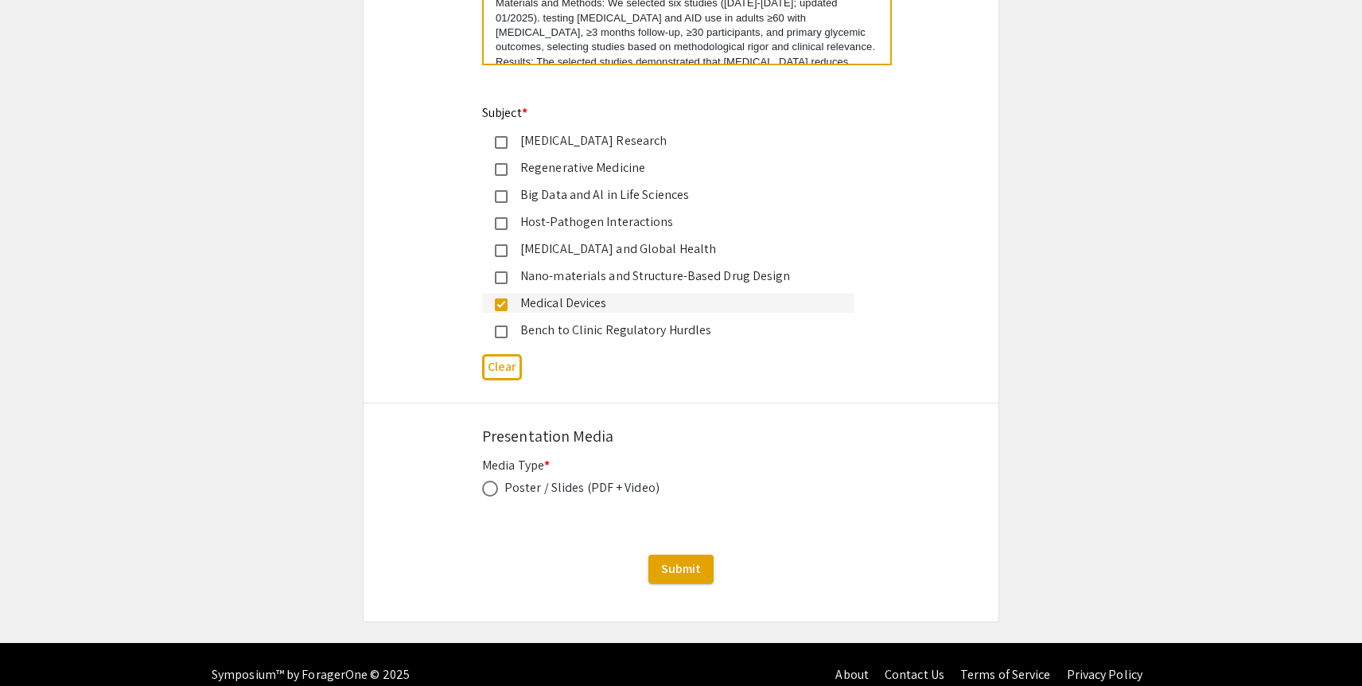
scroll to position [1891, 0]
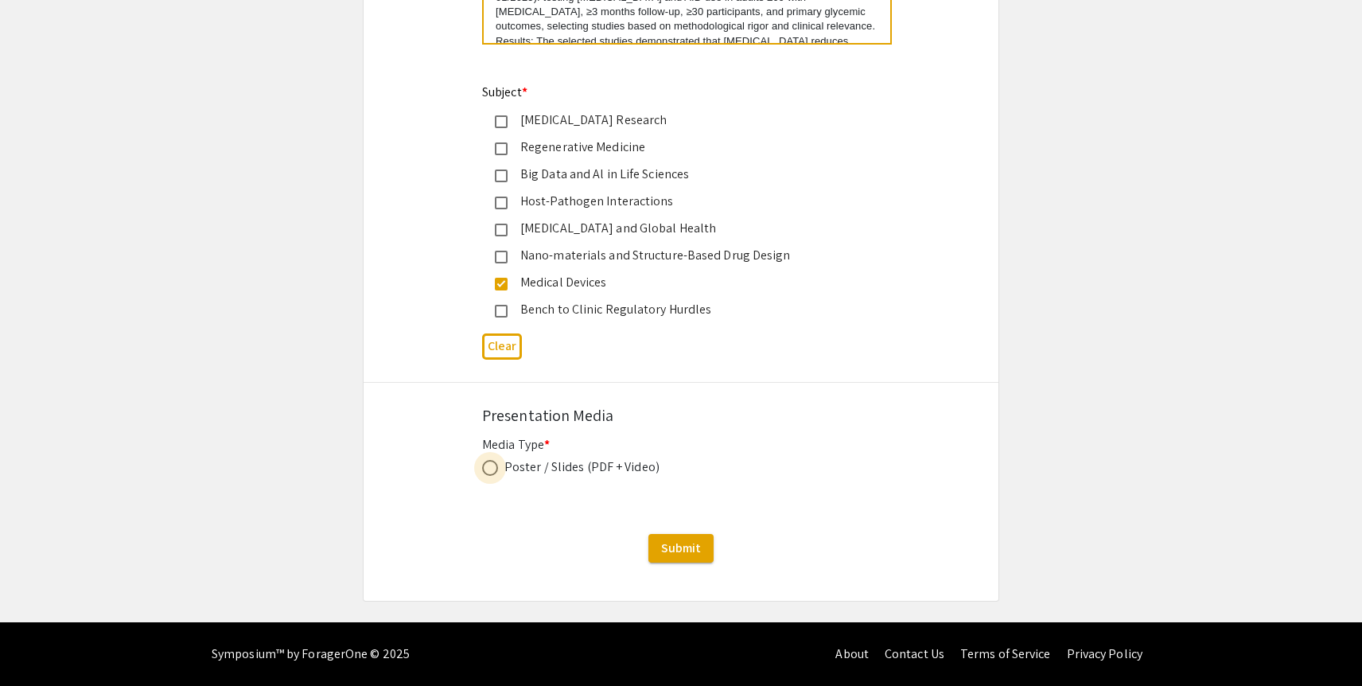
click at [494, 475] on span at bounding box center [490, 468] width 16 height 16
click at [494, 475] on input "radio" at bounding box center [490, 468] width 16 height 16
radio input "true"
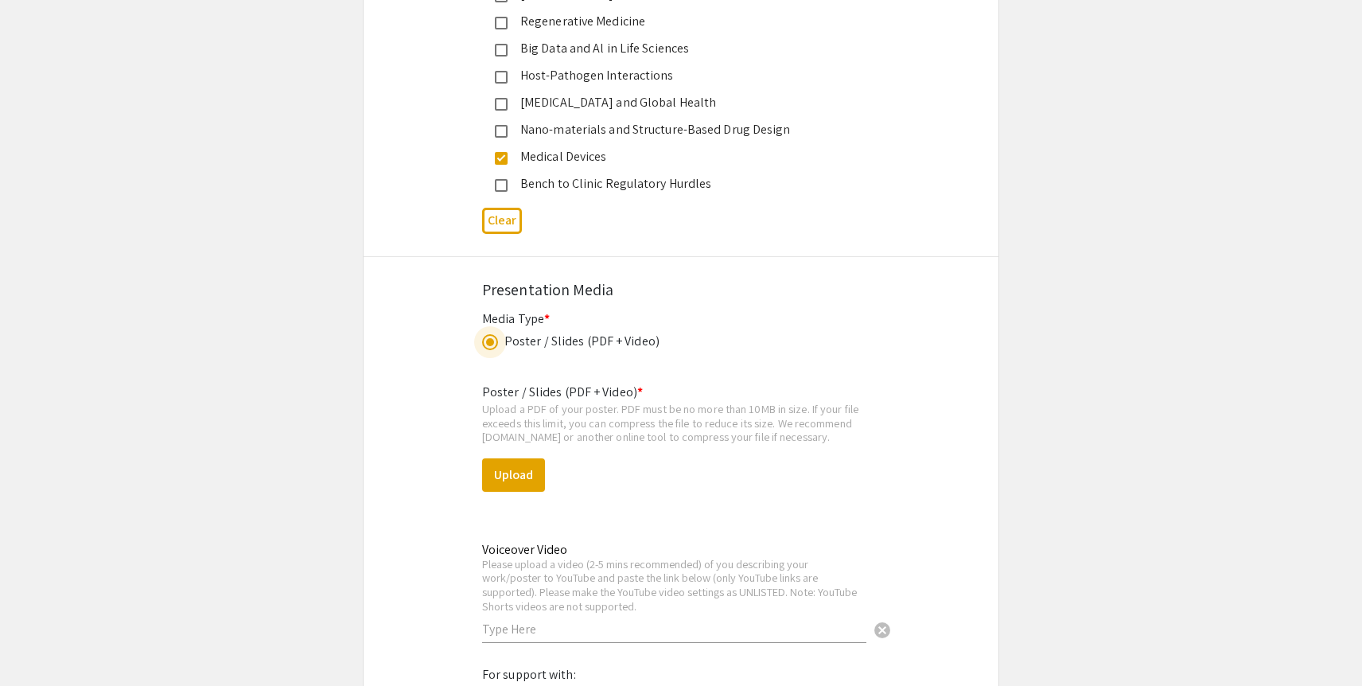
scroll to position [2192, 0]
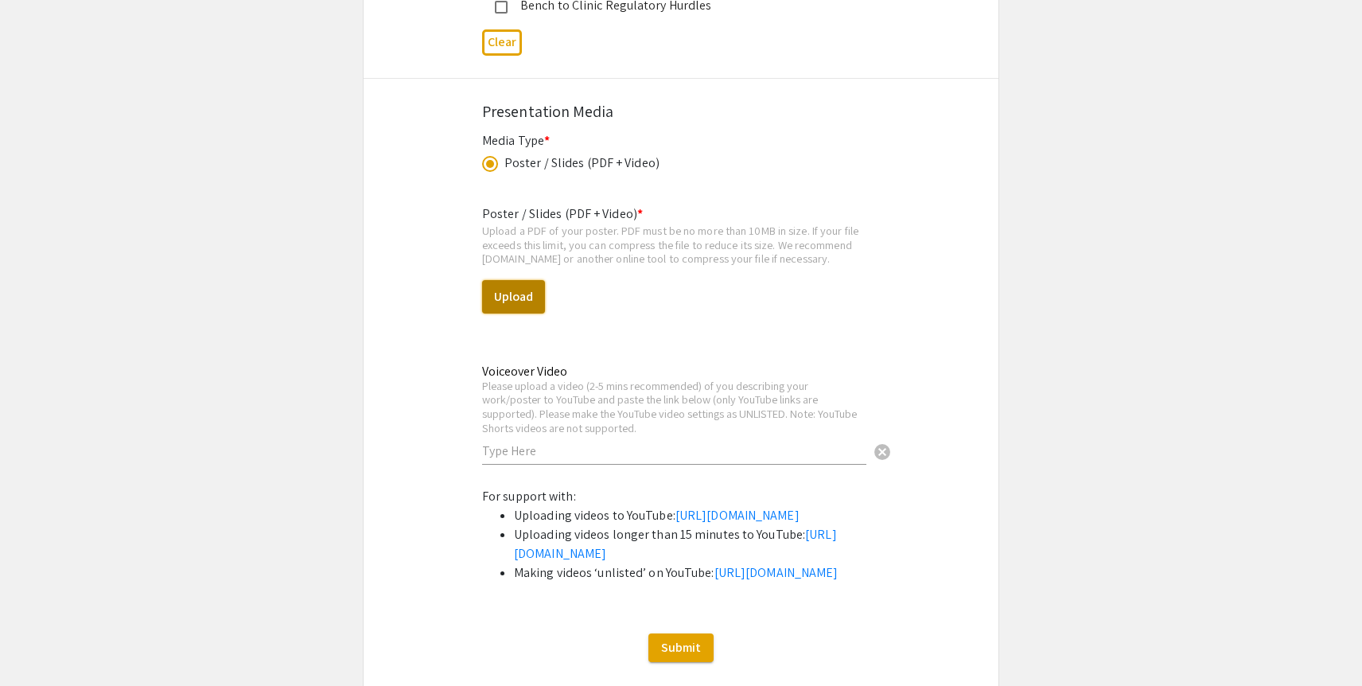
click at [514, 312] on button "Upload" at bounding box center [513, 296] width 63 height 33
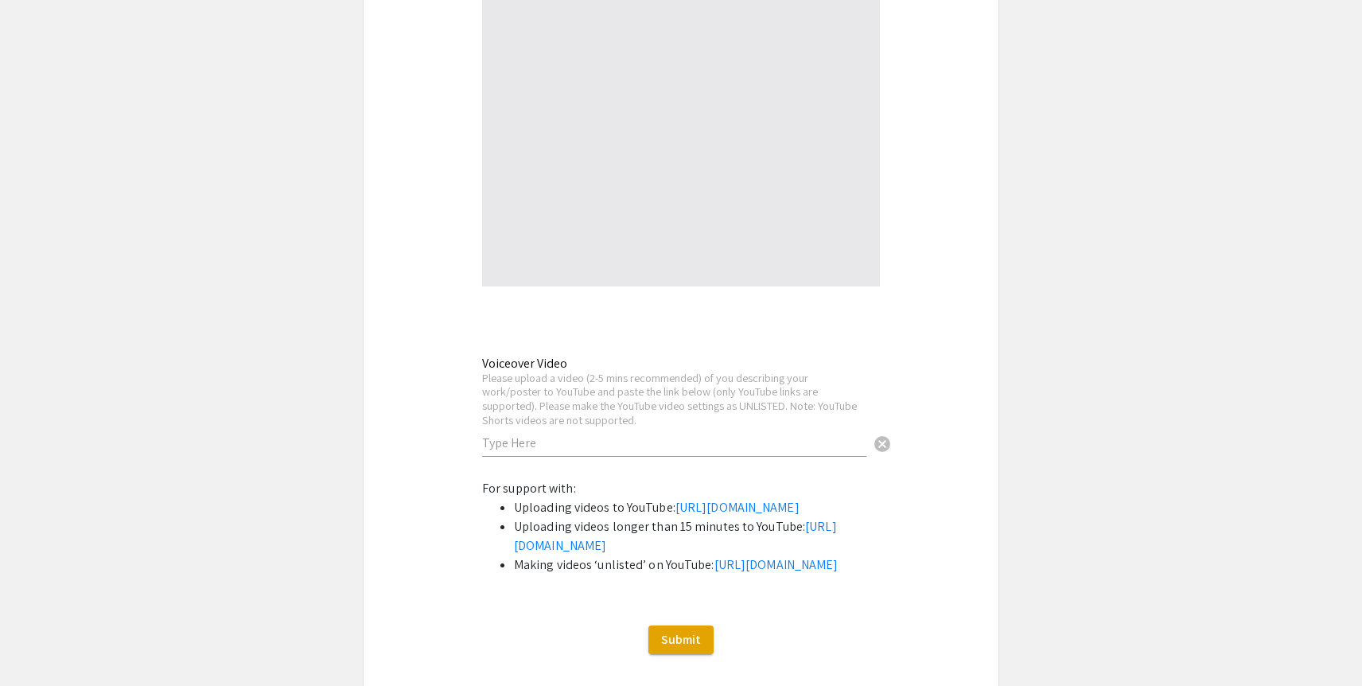
select select "custom"
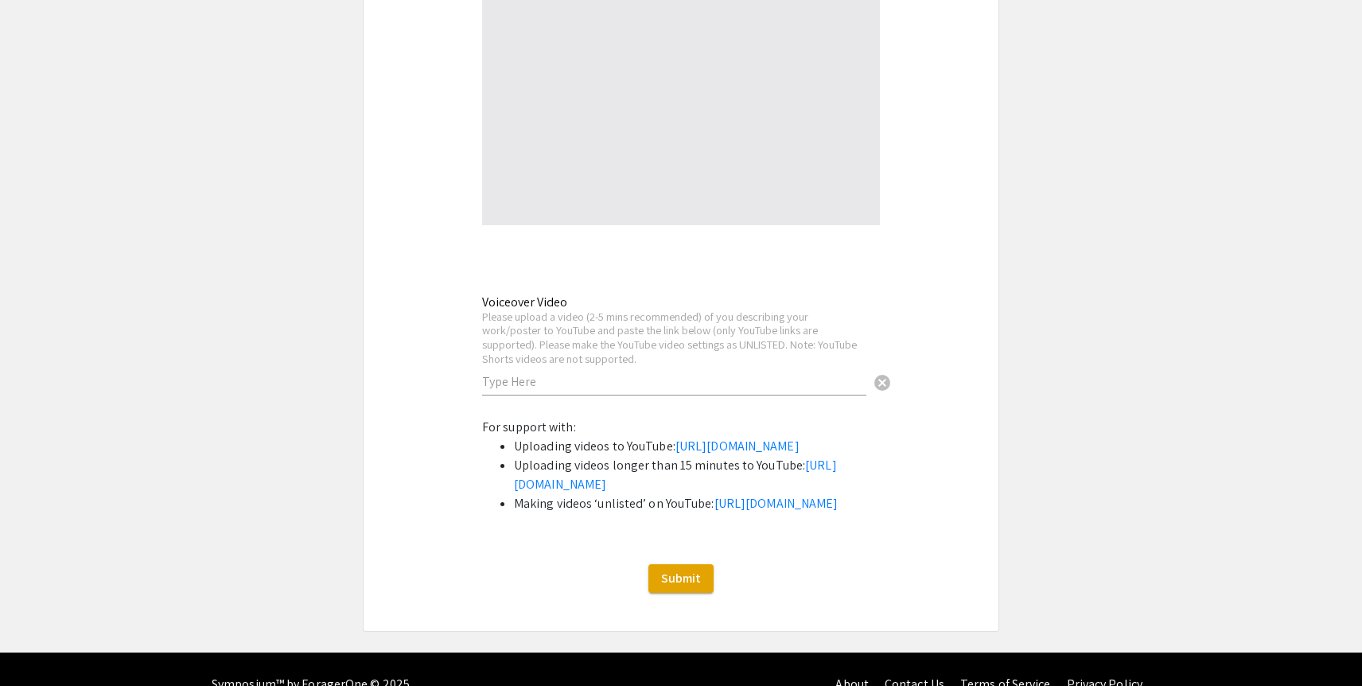
type input "0"
select select "custom"
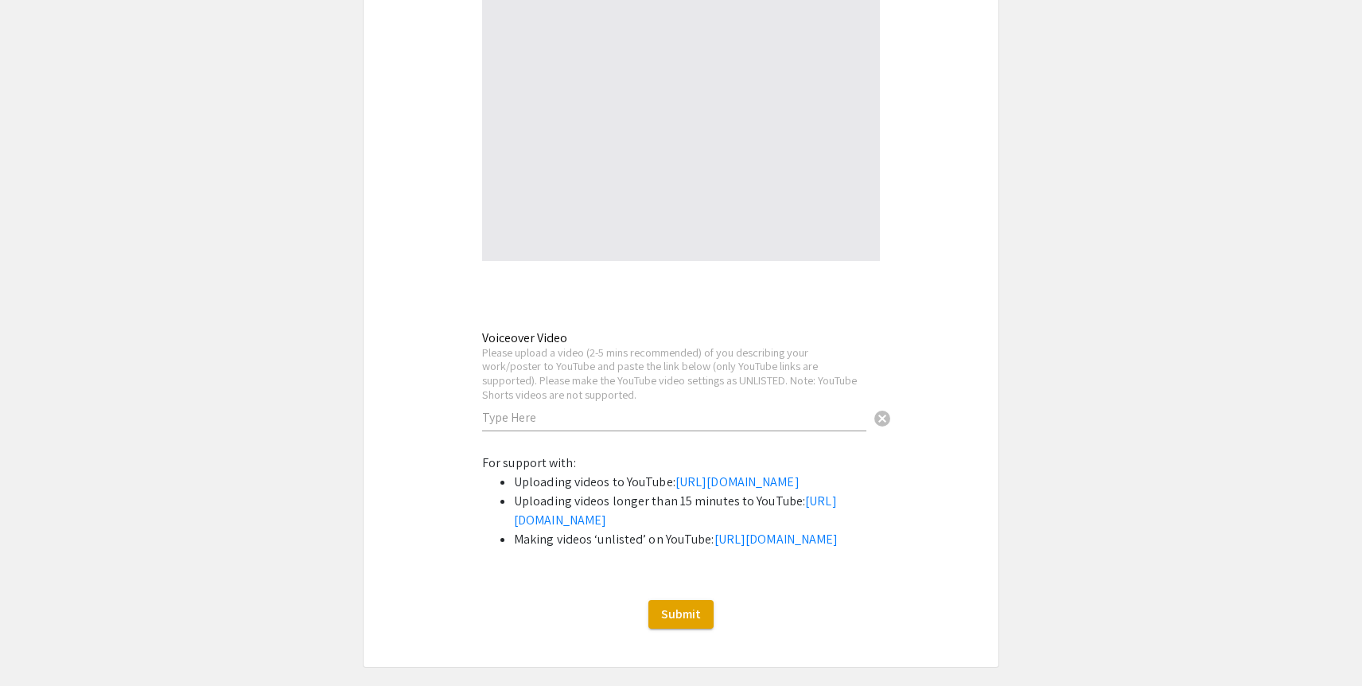
scroll to position [2633, 0]
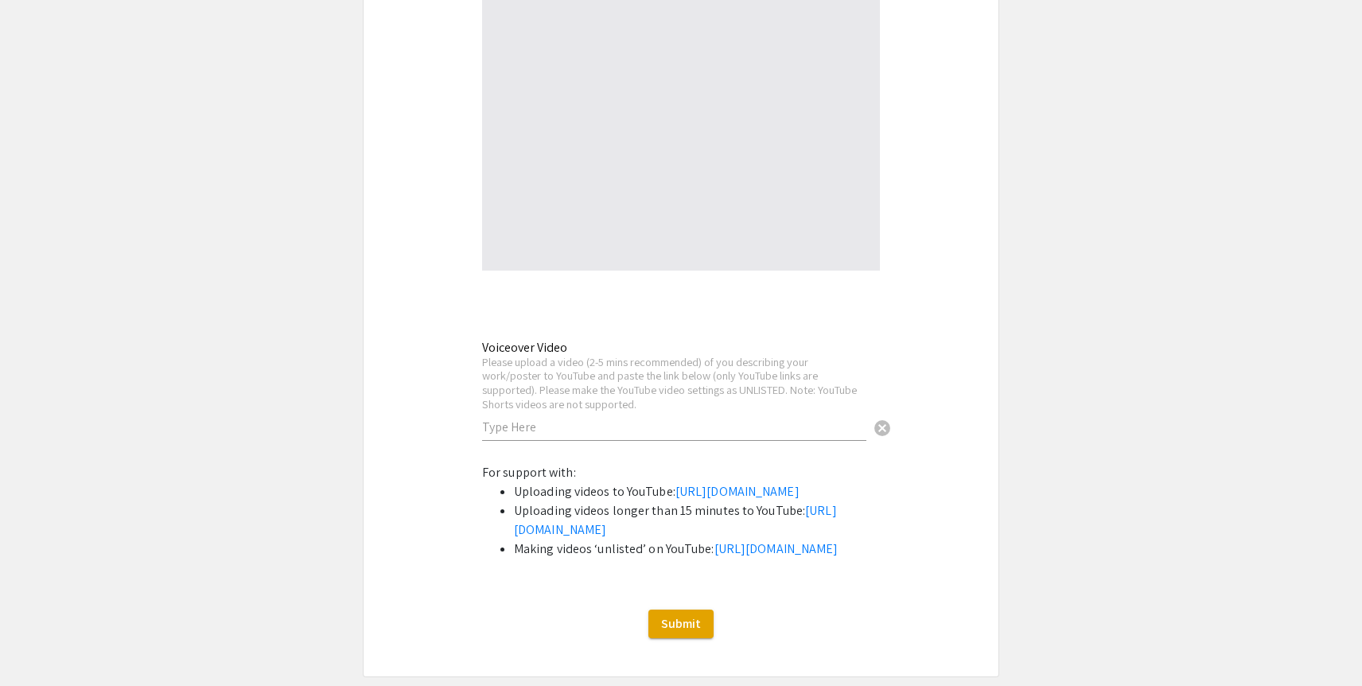
type input "1"
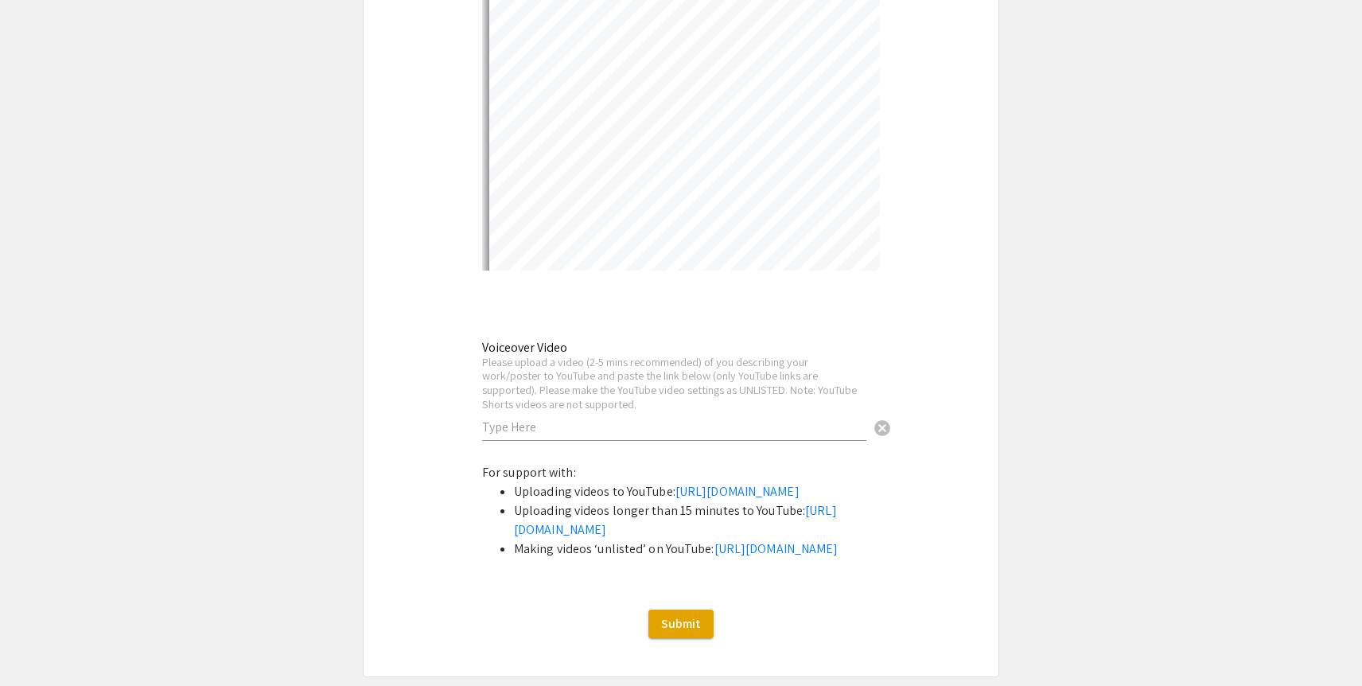
select select "auto"
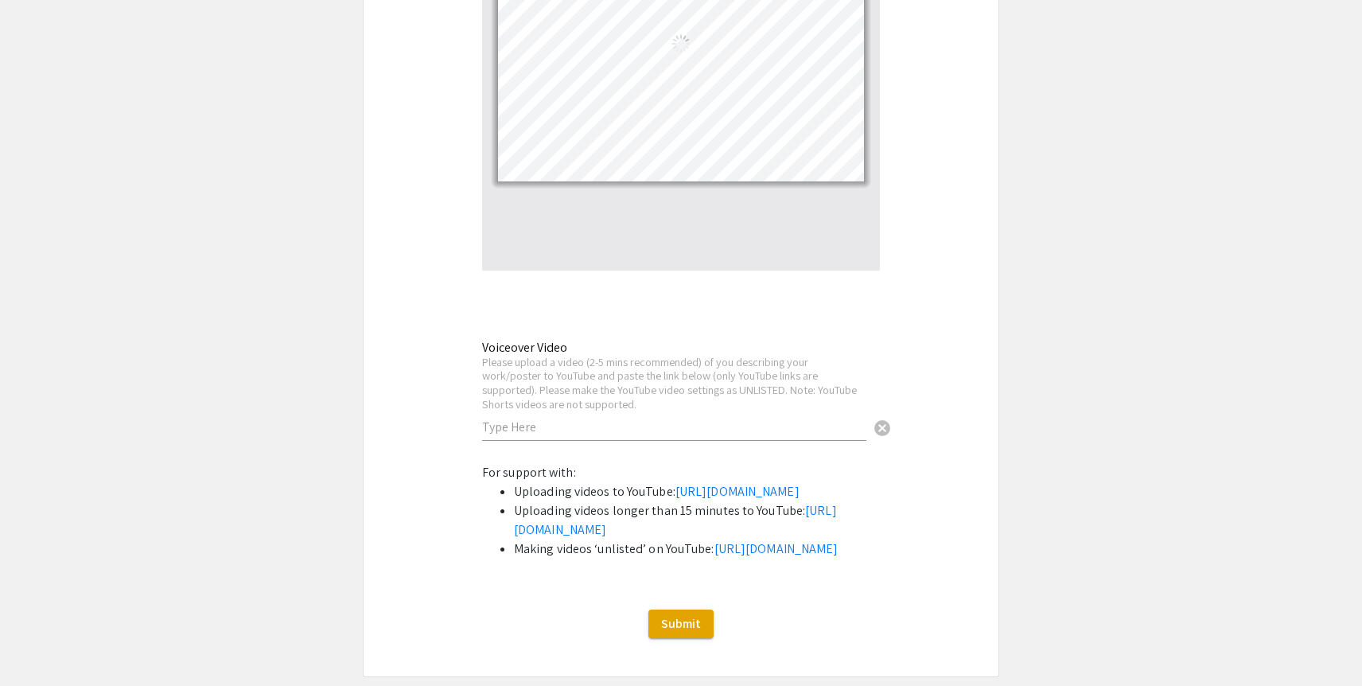
click at [771, 433] on input "text" at bounding box center [674, 426] width 384 height 17
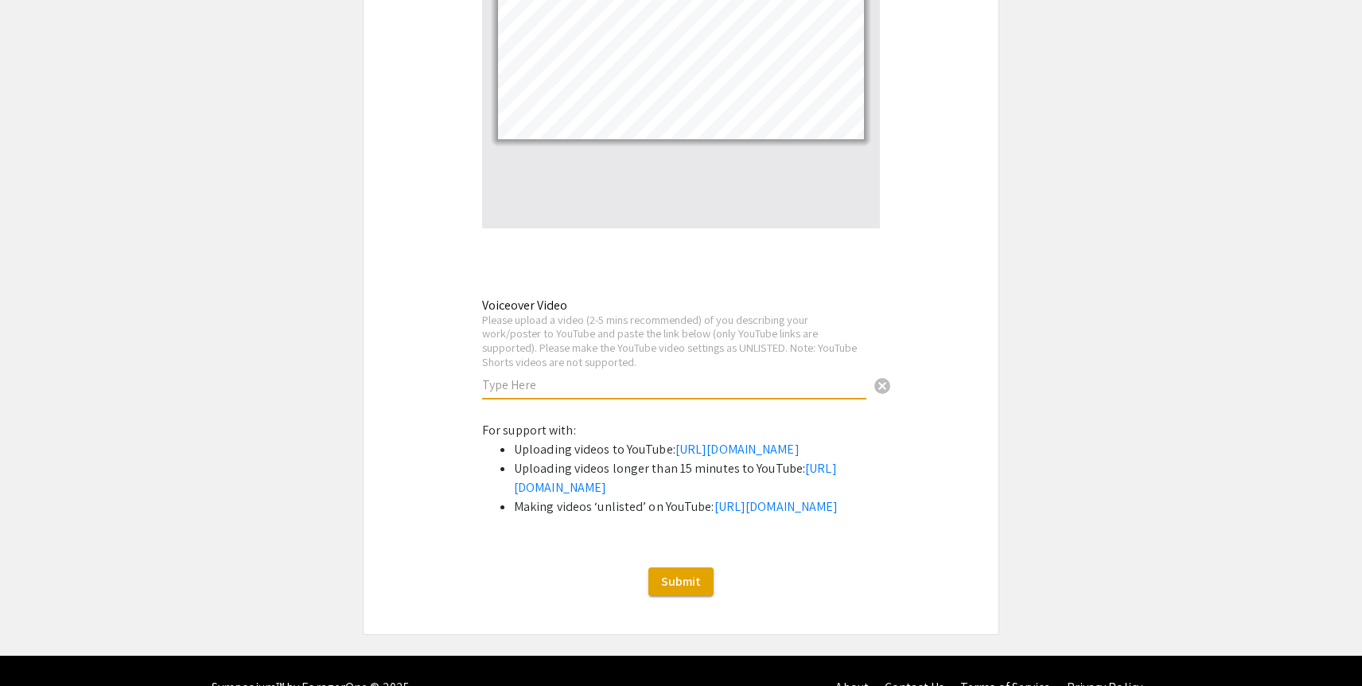
scroll to position [2663, 0]
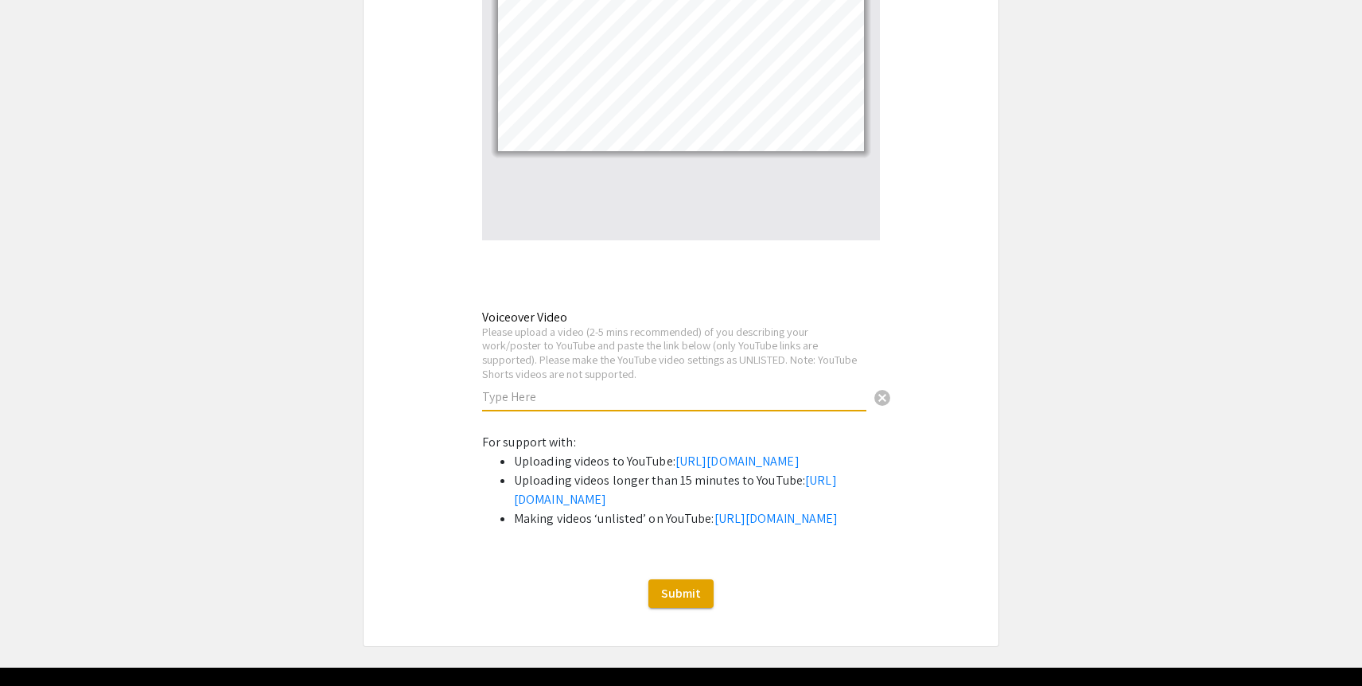
click at [681, 401] on input "text" at bounding box center [674, 396] width 384 height 17
paste input "https://youtu.be/bWqX3DzJR3I"
type input "https://youtu.be/bWqX3DzJR3I"
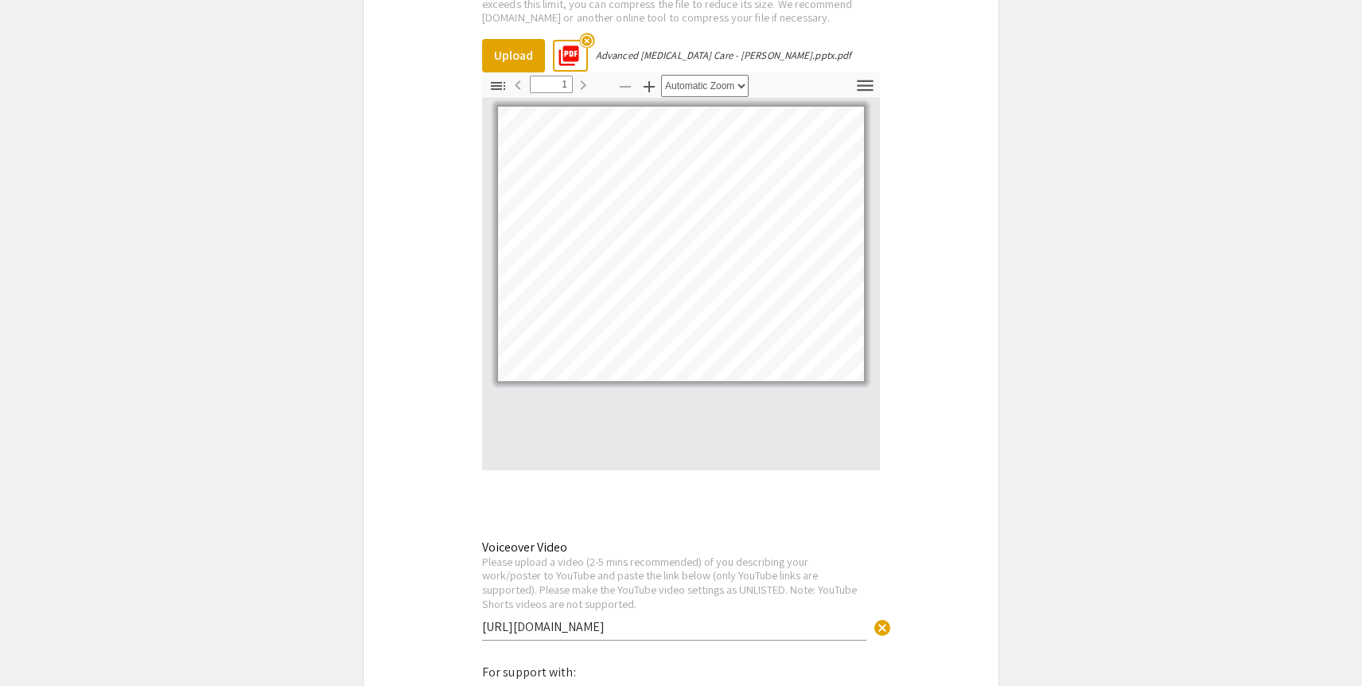
scroll to position [2416, 0]
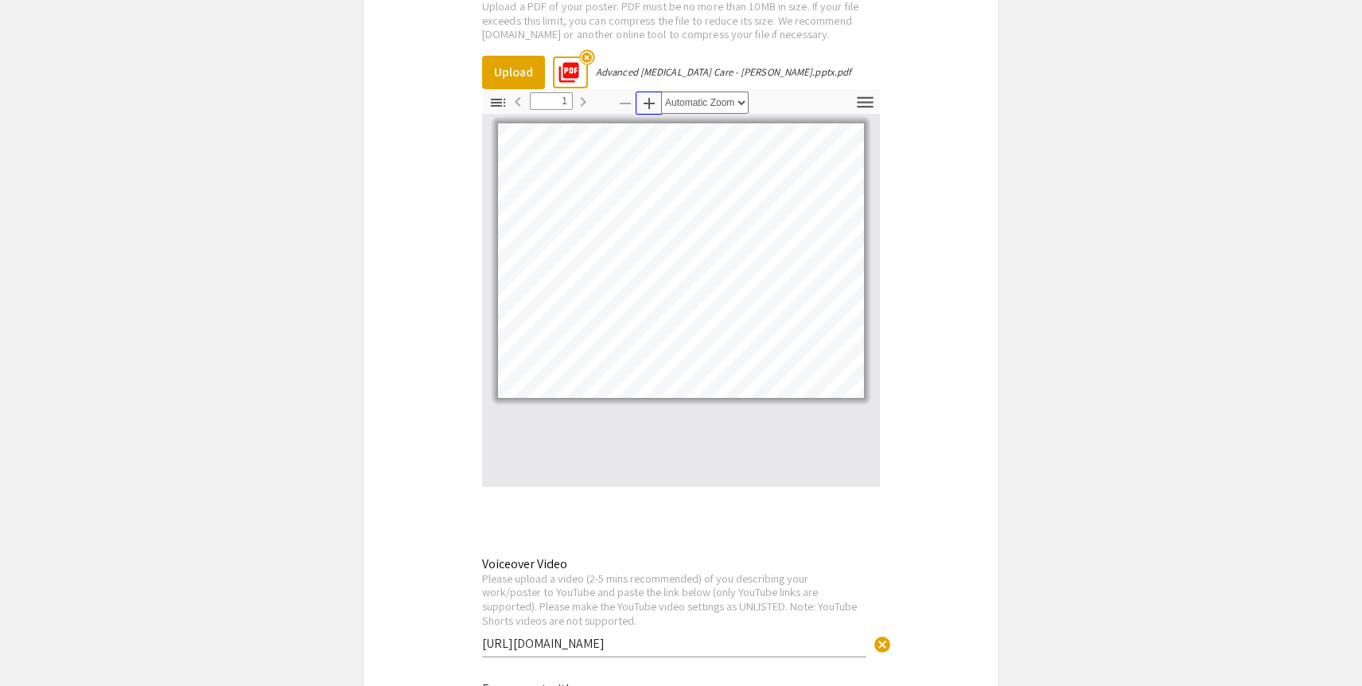
click at [651, 108] on icon "button" at bounding box center [648, 103] width 19 height 19
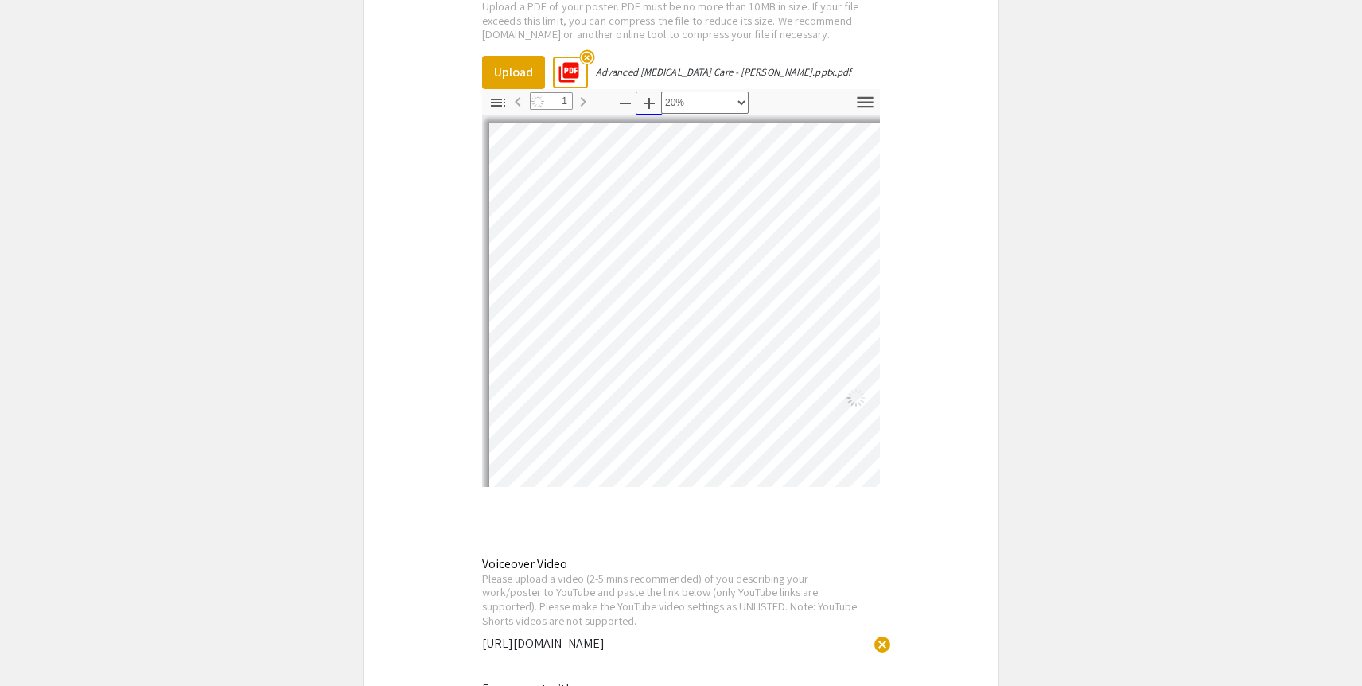
click at [651, 108] on icon "button" at bounding box center [648, 103] width 19 height 19
click at [622, 104] on icon "button" at bounding box center [625, 104] width 11 height 2
select select "custom"
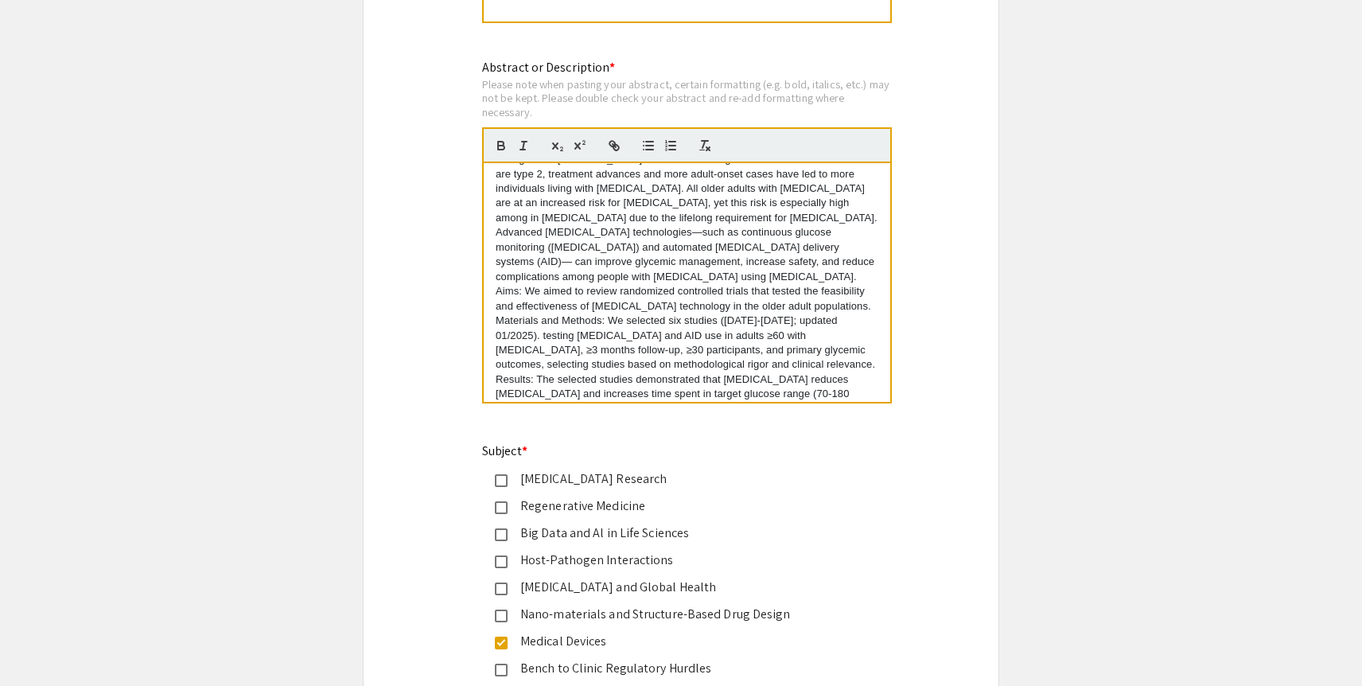
scroll to position [0, 0]
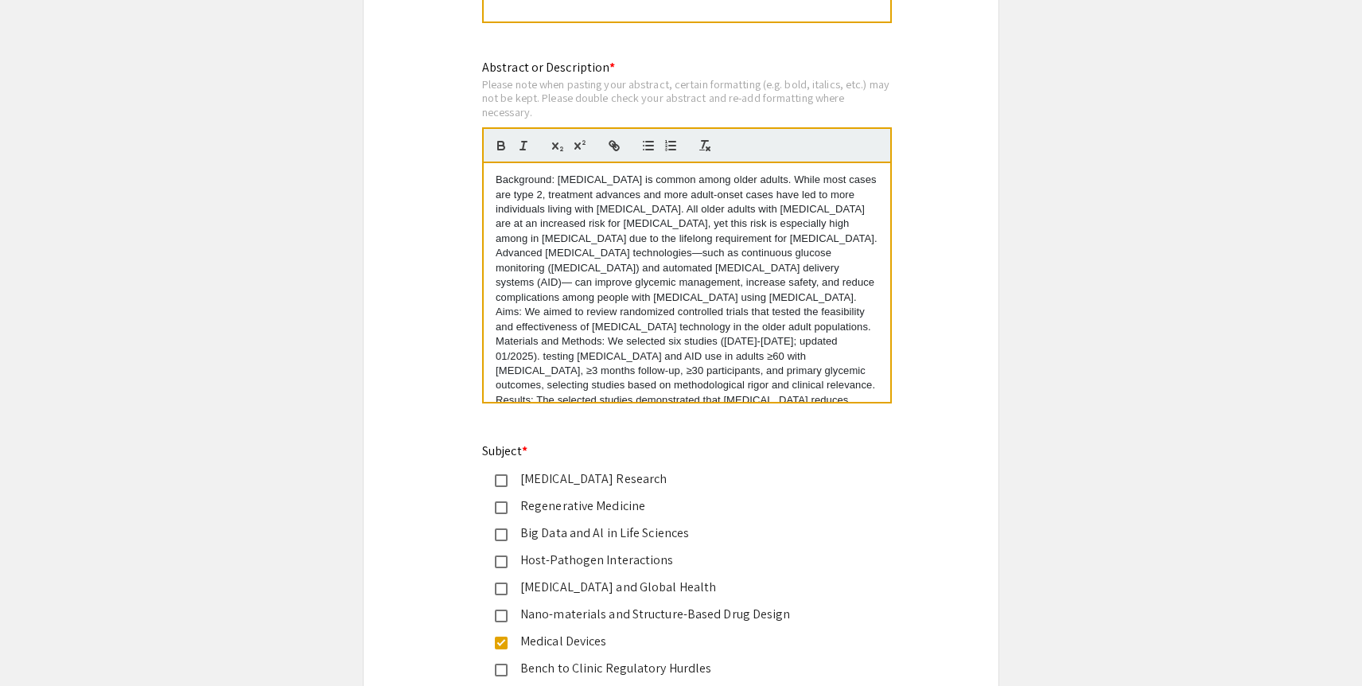
click at [822, 243] on p "Background: Diabetes is common among older adults. While most cases are type 2,…" at bounding box center [686, 239] width 383 height 132
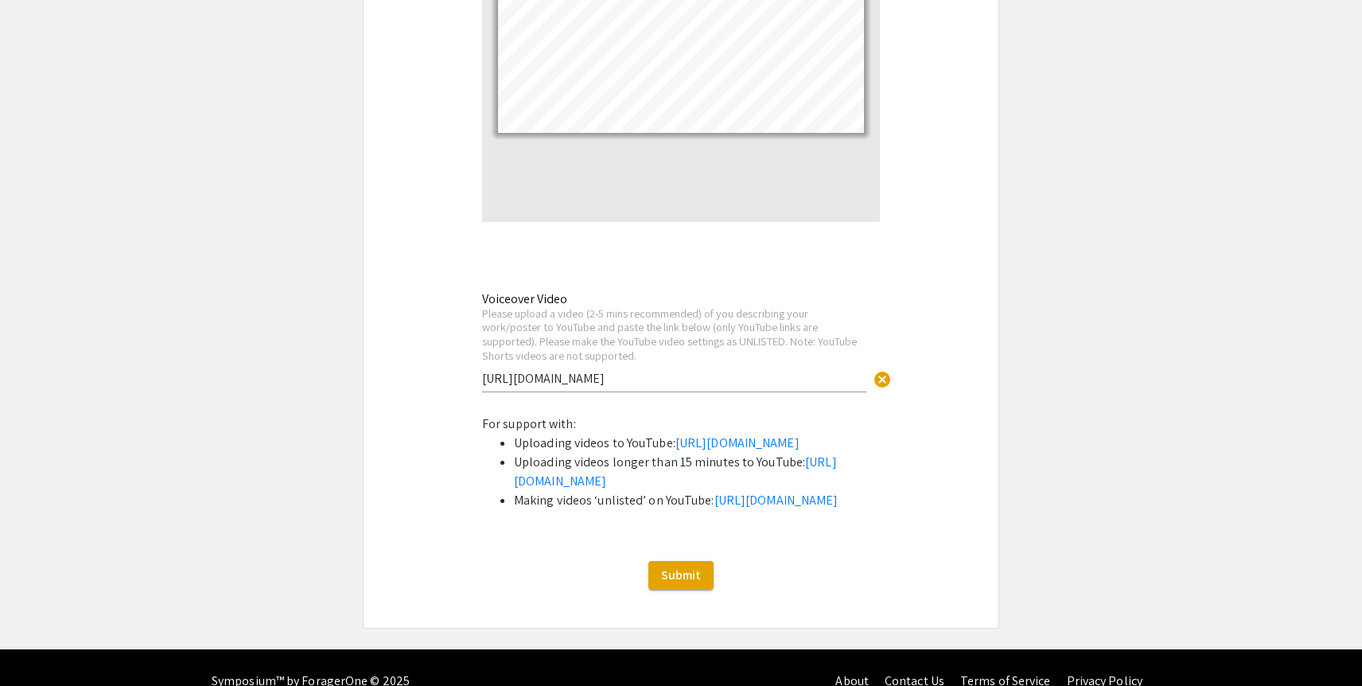
scroll to position [2755, 0]
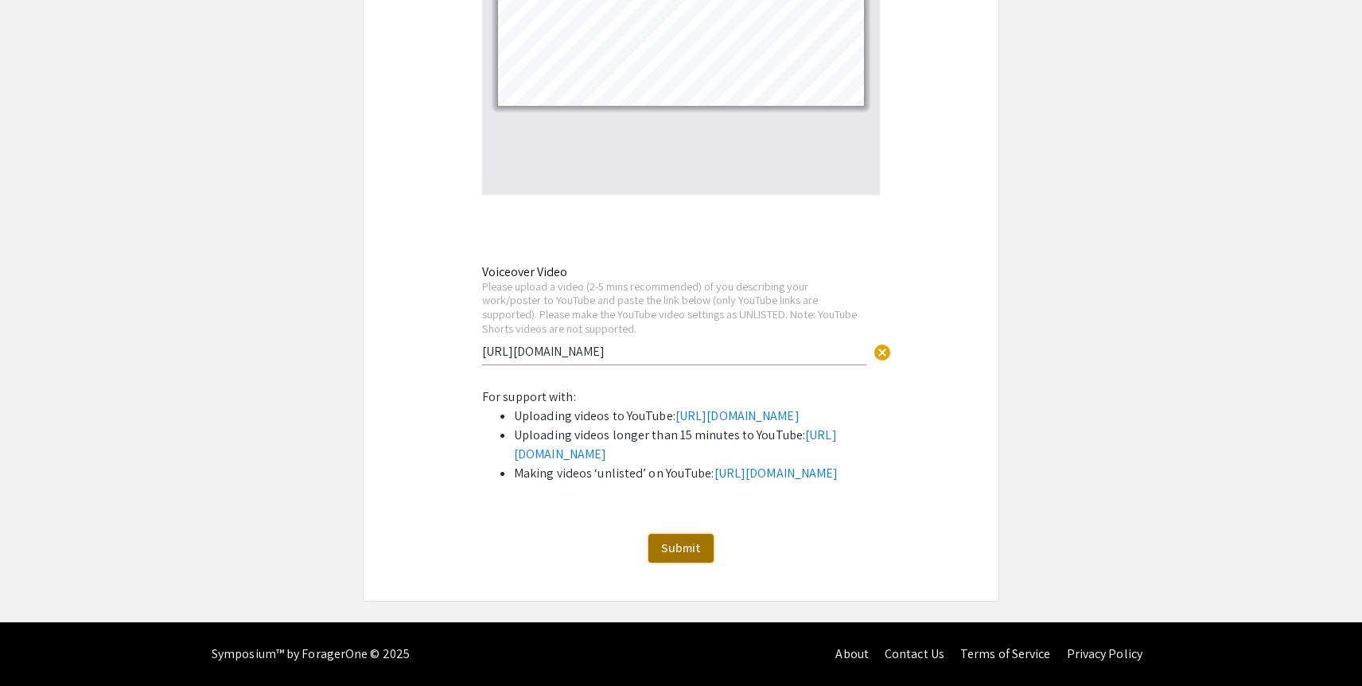
click at [680, 556] on span "Submit" at bounding box center [681, 547] width 40 height 17
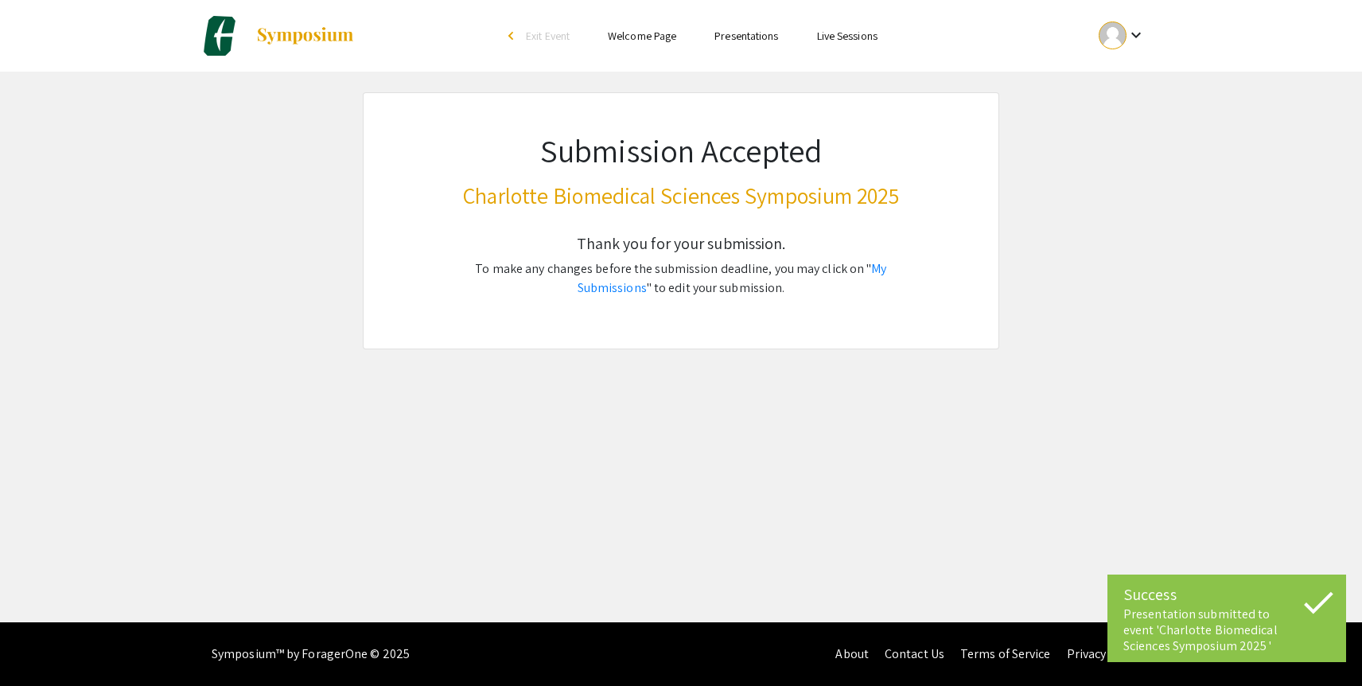
scroll to position [0, 0]
click at [882, 271] on link "My Submissions" at bounding box center [731, 278] width 309 height 36
